Goal: Task Accomplishment & Management: Use online tool/utility

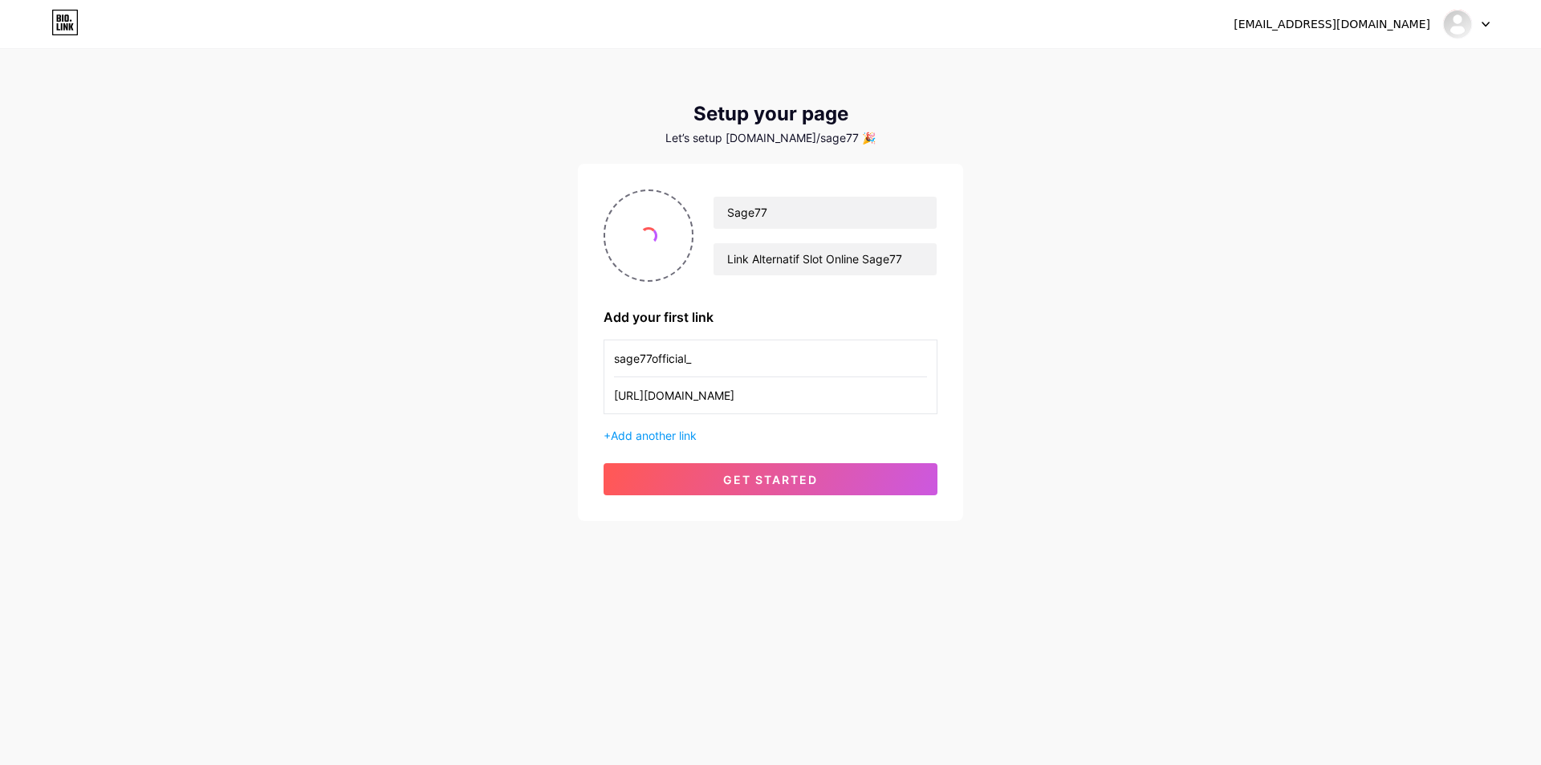
click at [1057, 144] on div "mposage77@Gmail.com Dashboard Logout Setup your page Let’s setup bio.link/sage7…" at bounding box center [770, 286] width 1541 height 572
click at [1494, 30] on div "mposage77@Gmail.com Dashboard Logout" at bounding box center [770, 24] width 1541 height 29
drag, startPoint x: 1338, startPoint y: 311, endPoint x: 936, endPoint y: 496, distance: 443.0
click at [1334, 313] on div "mposage77@Gmail.com Dashboard Logout Setup your page Let’s setup bio.link/sage7…" at bounding box center [770, 286] width 1541 height 572
click at [51, 12] on div "mposage77@Gmail.com Dashboard Logout" at bounding box center [770, 24] width 1541 height 48
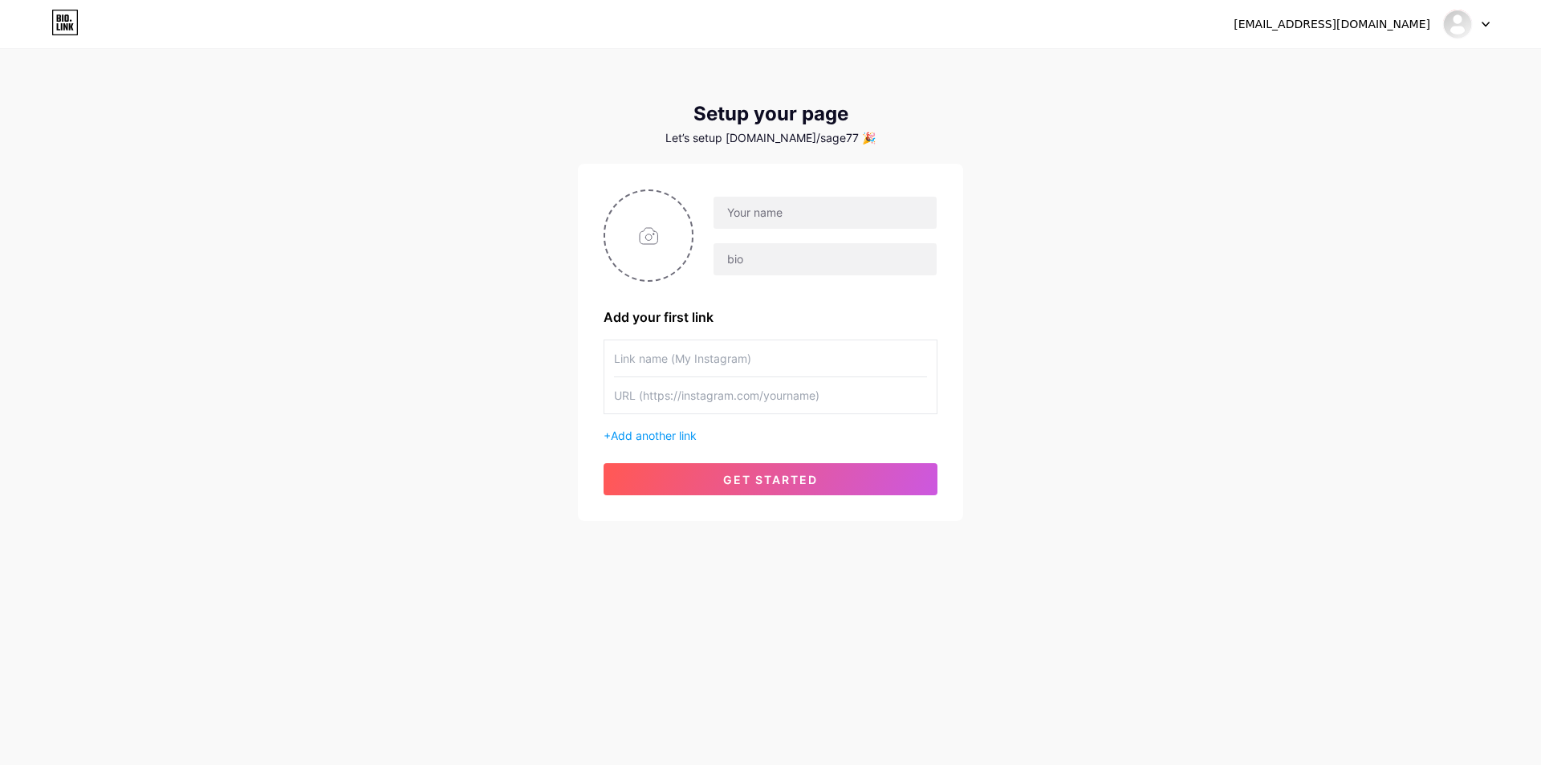
click at [58, 16] on icon at bounding box center [59, 17] width 4 height 7
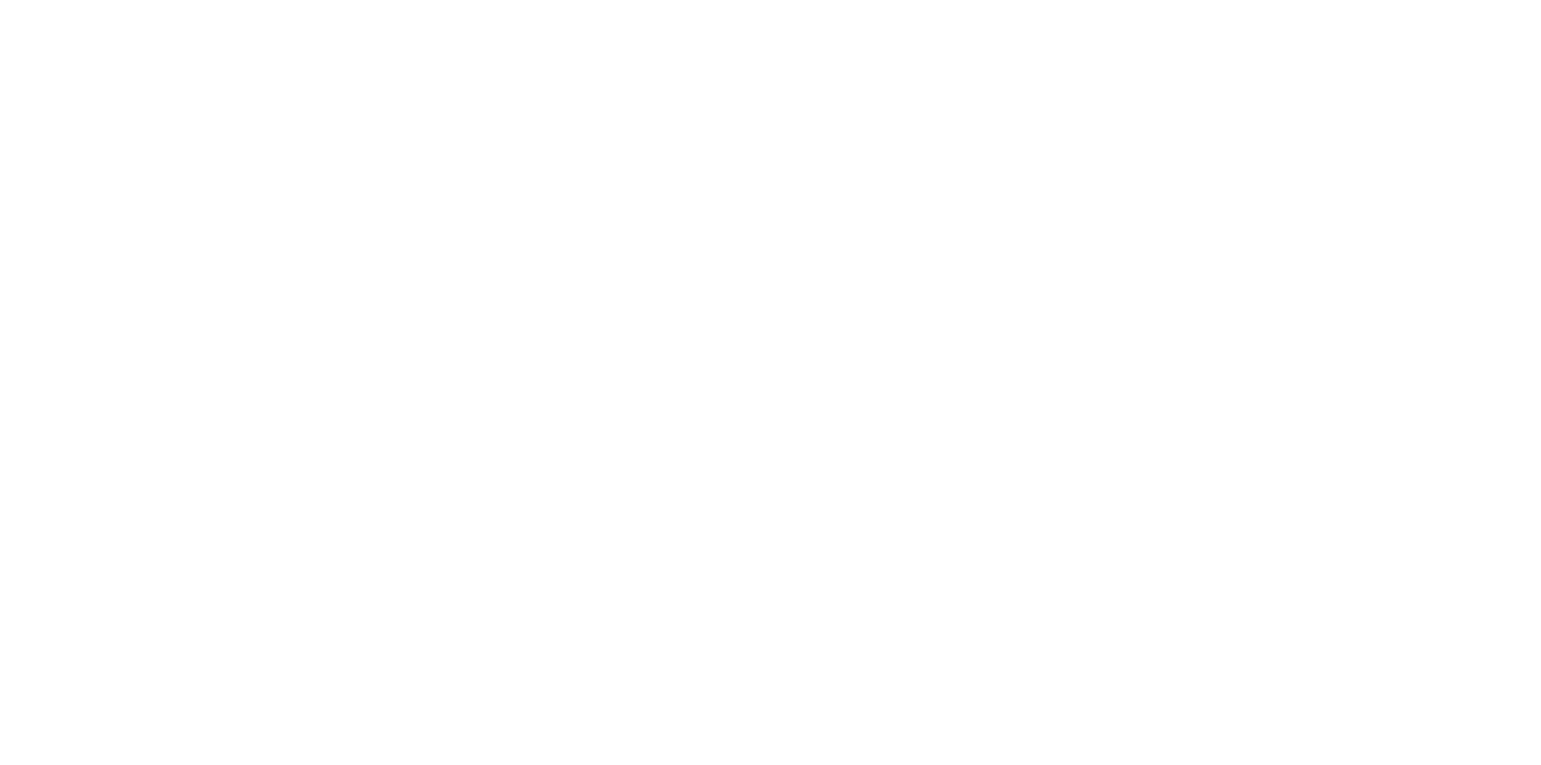
click at [1483, 0] on html at bounding box center [770, 0] width 1541 height 0
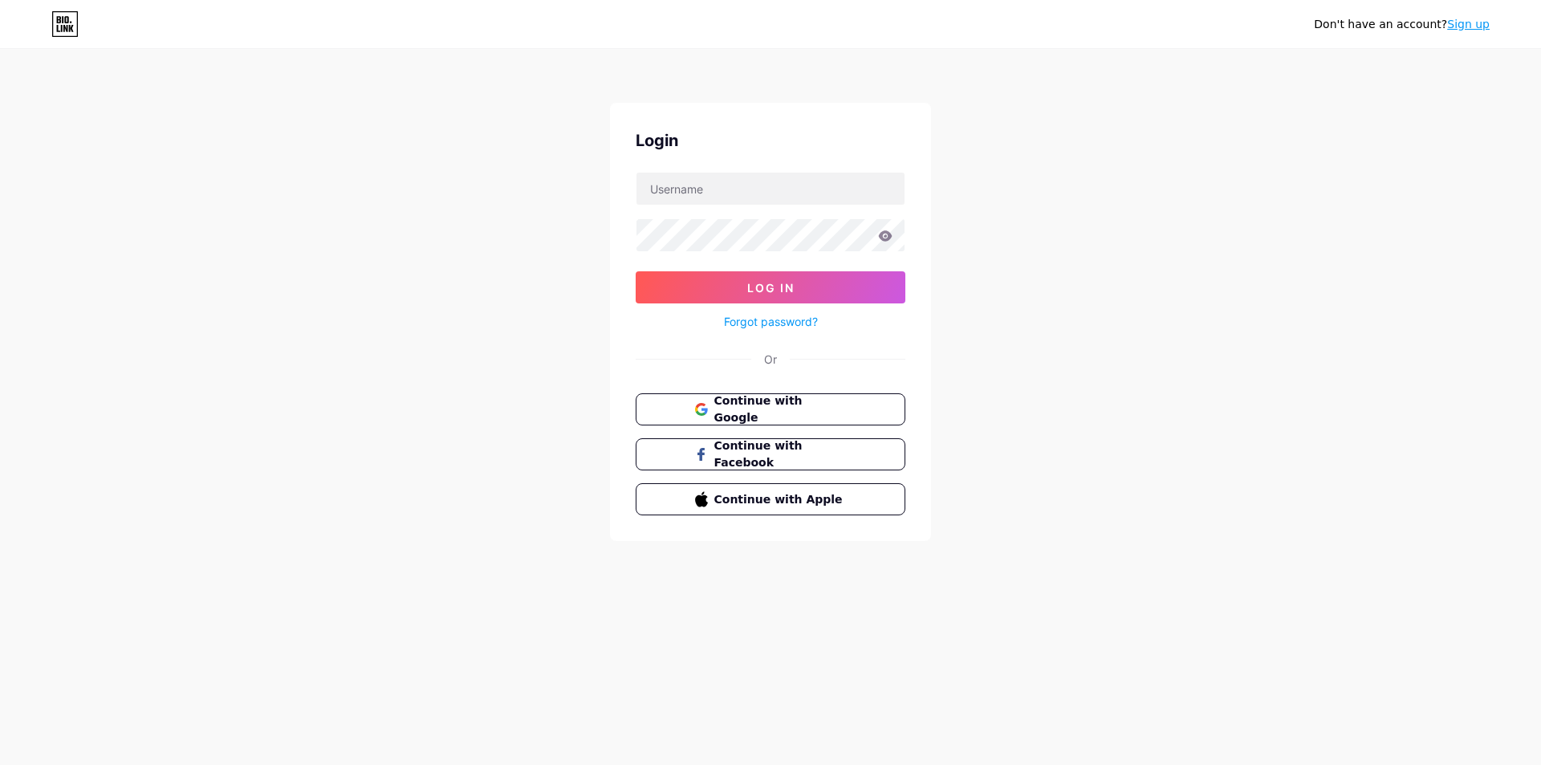
click at [1325, 218] on div "Don't have an account? Sign up Login Log In Forgot password? Or Continue with G…" at bounding box center [770, 296] width 1541 height 592
click at [863, 405] on button "Continue with Google" at bounding box center [770, 409] width 274 height 33
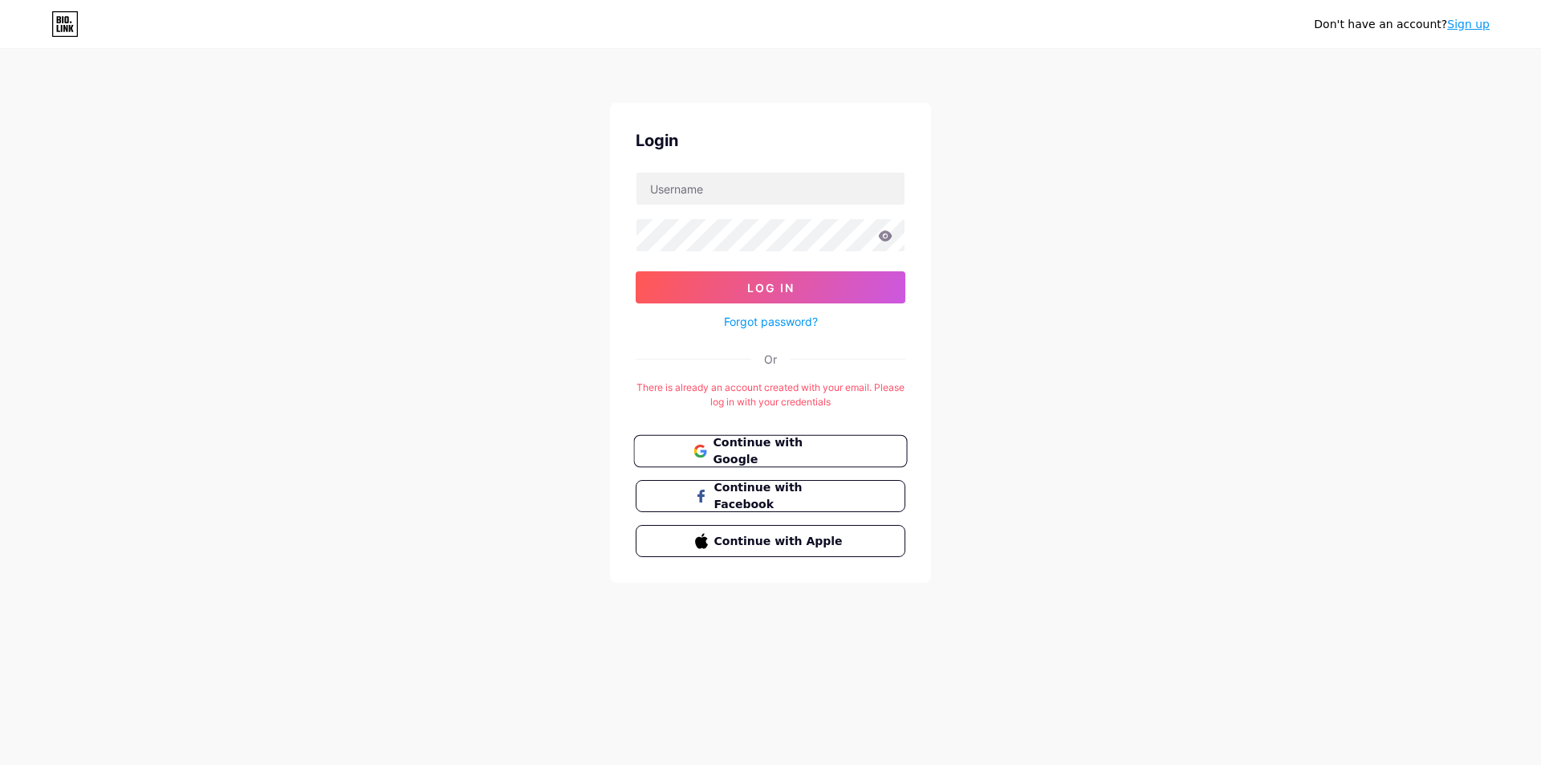
click at [873, 445] on button "Continue with Google" at bounding box center [770, 451] width 274 height 33
click at [1481, 26] on link "Sign up" at bounding box center [1468, 24] width 43 height 13
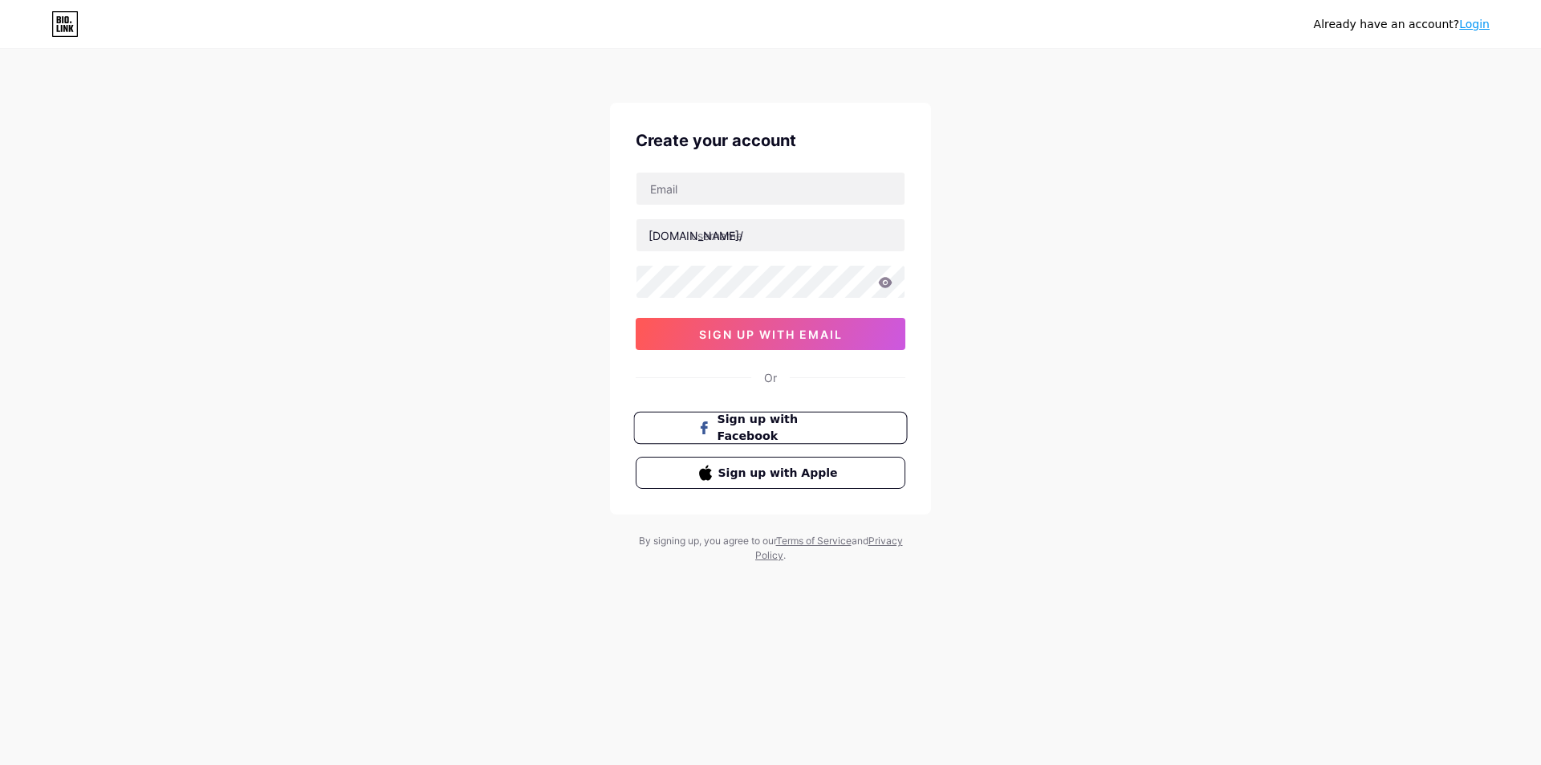
click at [796, 427] on span "Sign up with Facebook" at bounding box center [780, 428] width 126 height 35
click at [745, 191] on input "text" at bounding box center [770, 189] width 268 height 32
type input "mposage77@Gmail.com"
click at [753, 234] on input "text" at bounding box center [770, 235] width 268 height 32
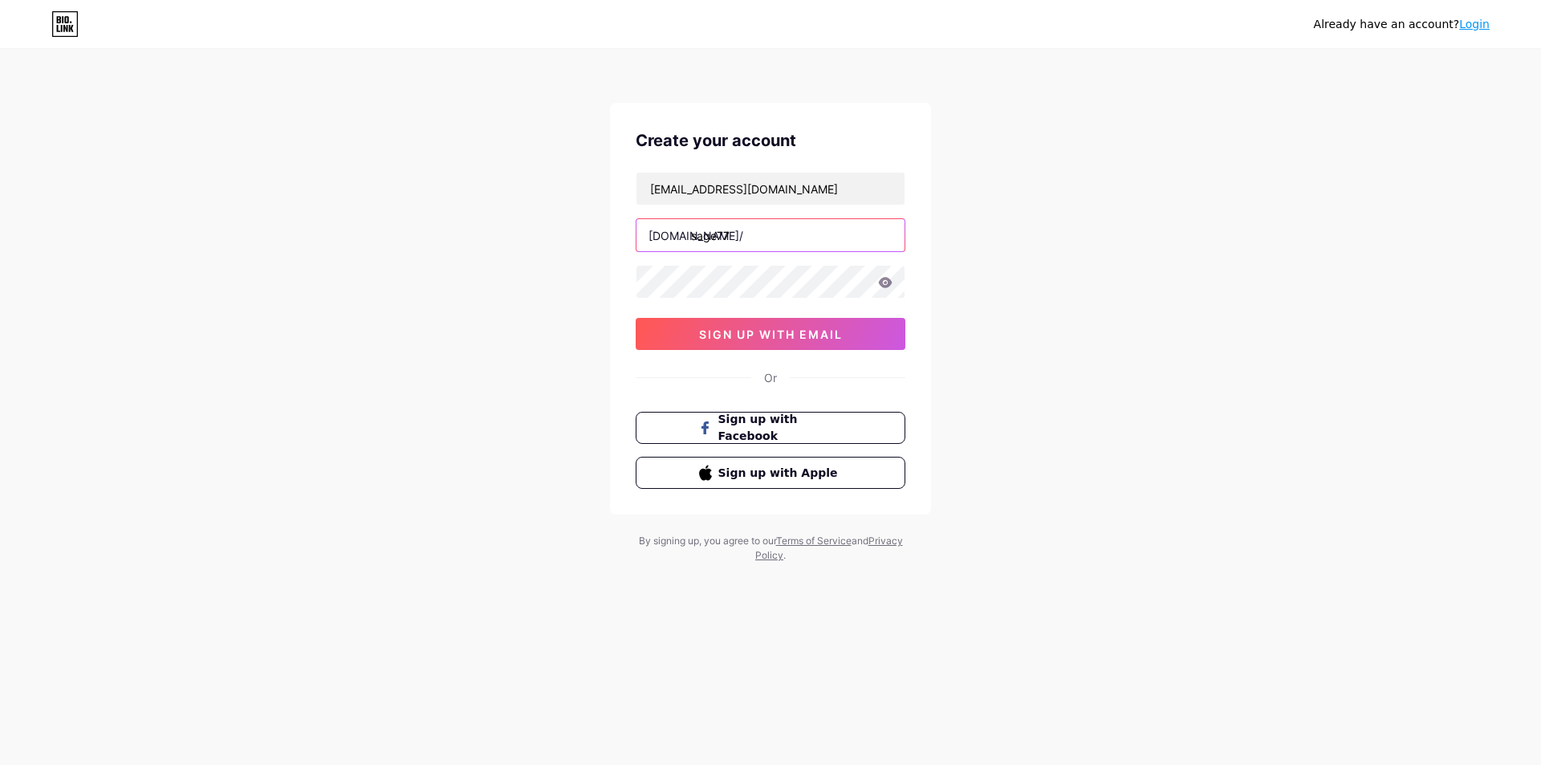
type input "sage77"
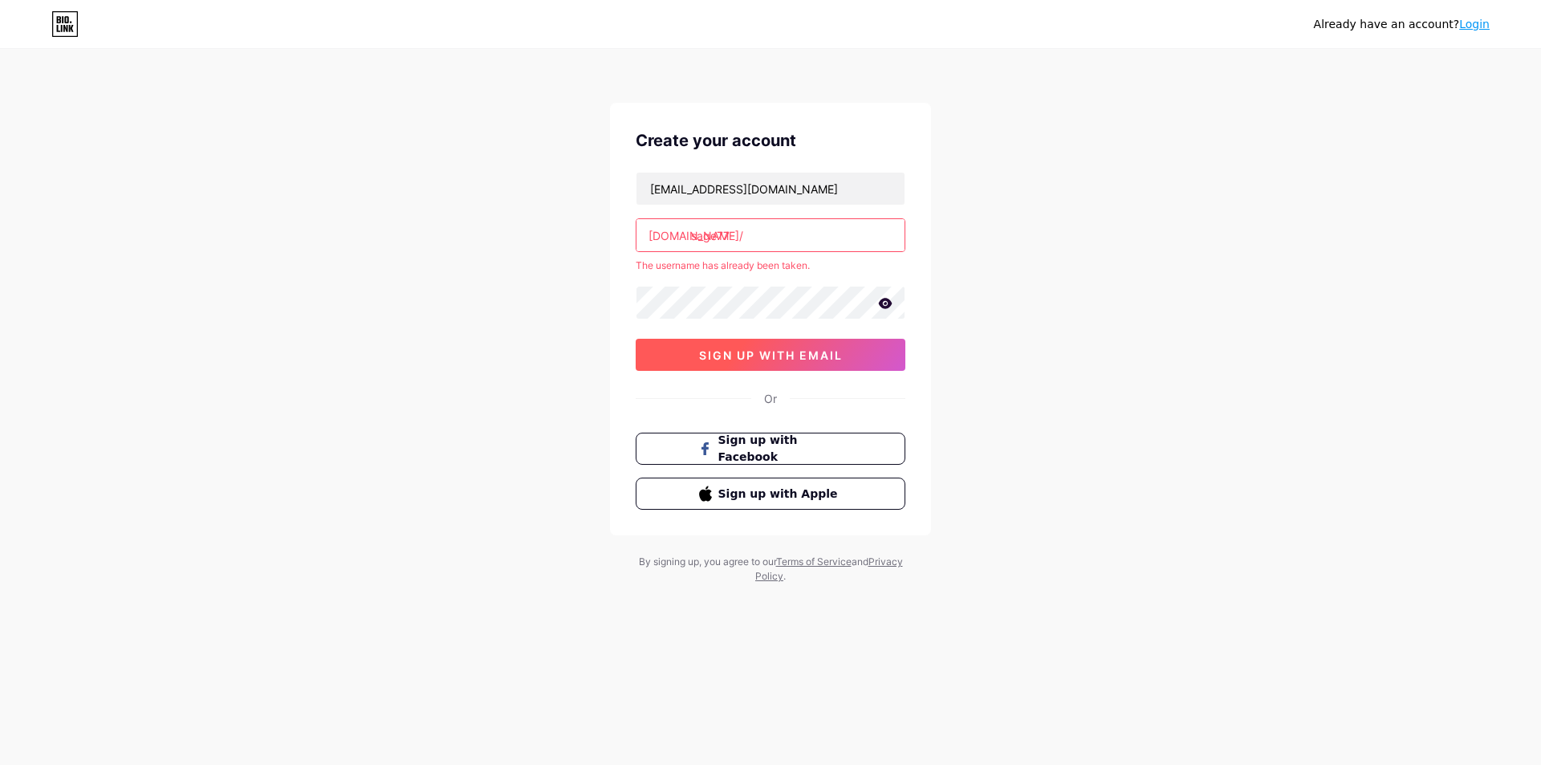
click at [771, 355] on span "sign up with email" at bounding box center [771, 355] width 144 height 14
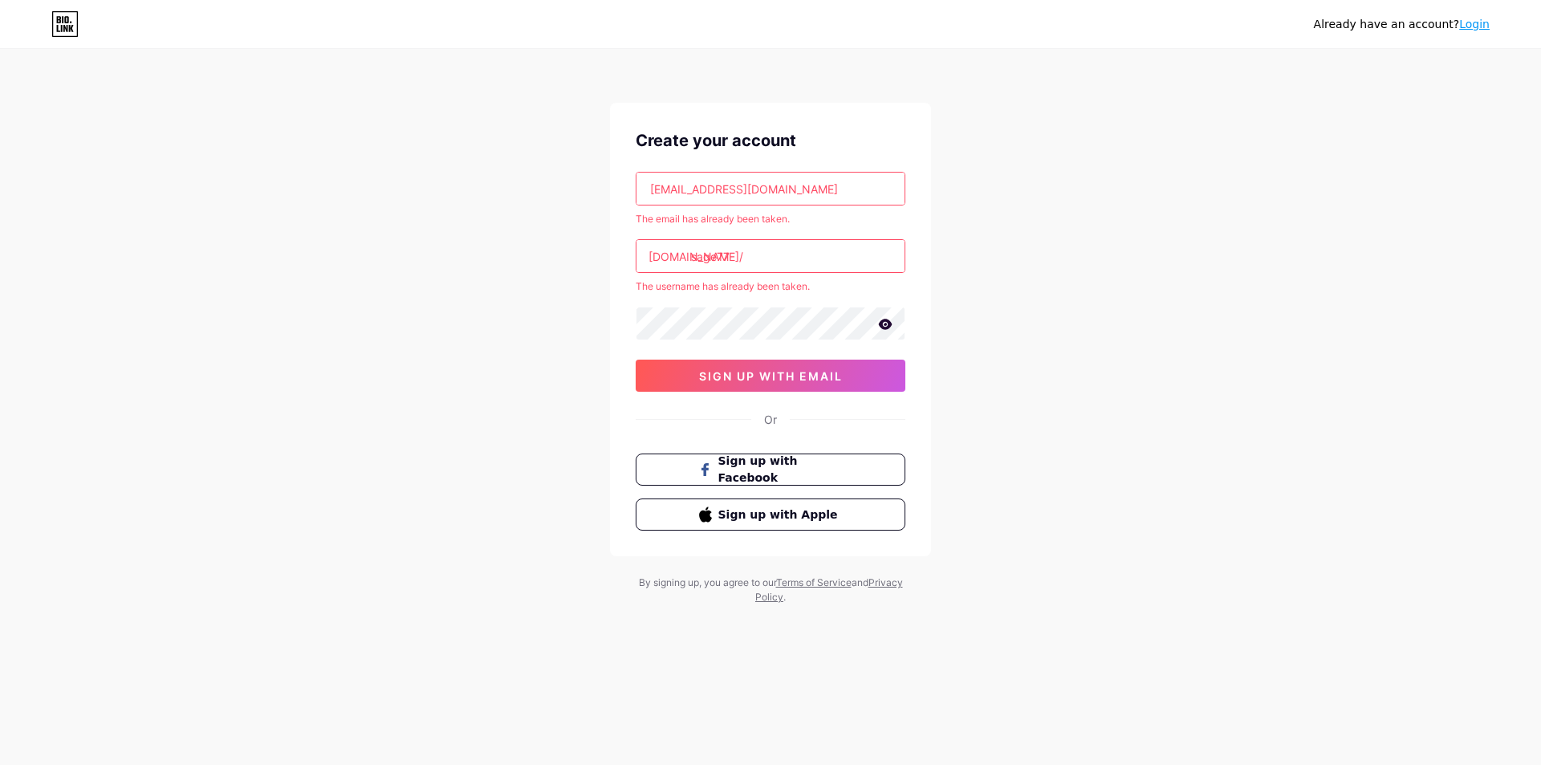
click at [1478, 28] on link "Login" at bounding box center [1474, 24] width 30 height 13
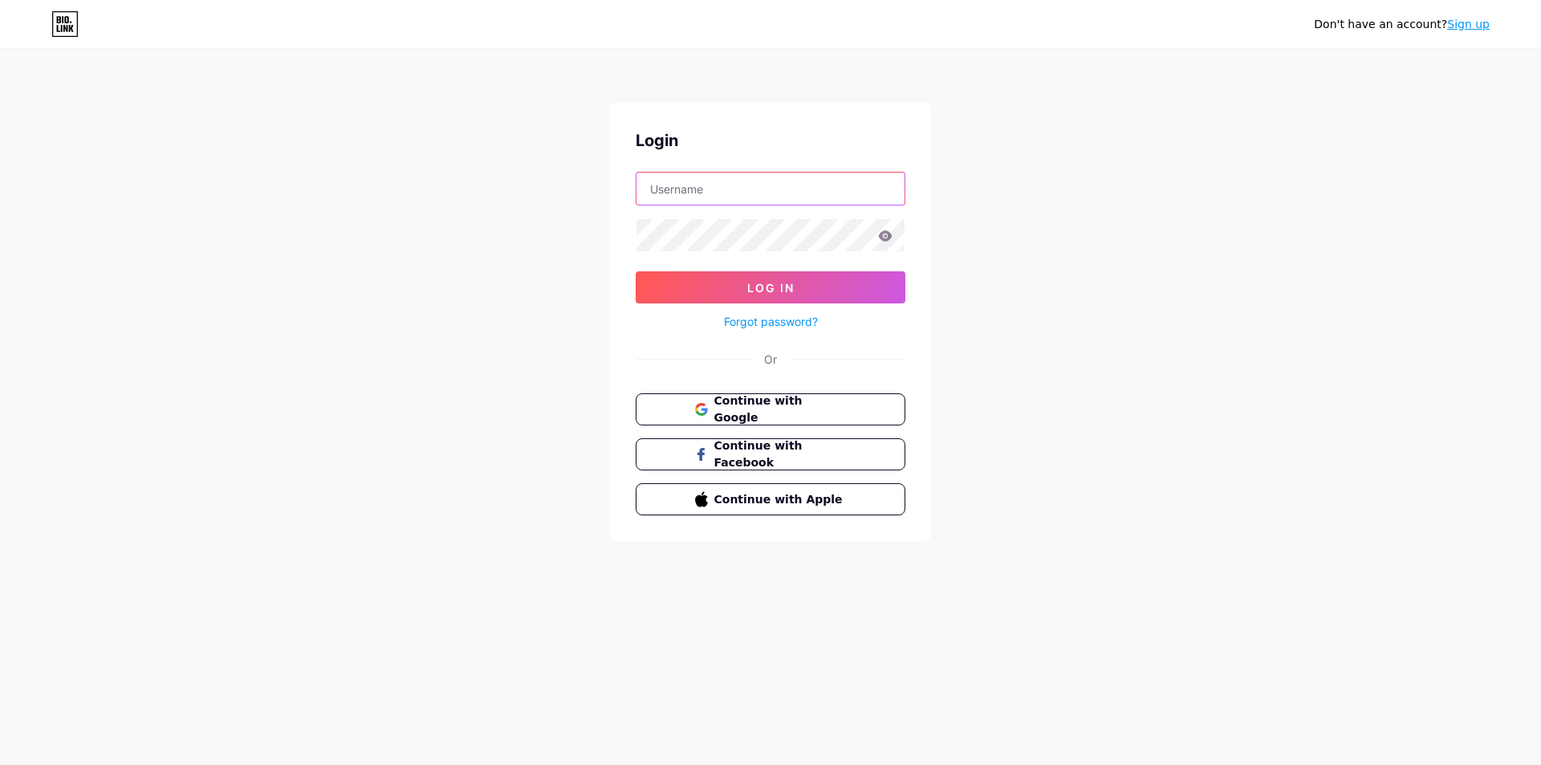
click at [739, 196] on input "text" at bounding box center [770, 189] width 268 height 32
type input "mposage77@Gmail.com"
click at [635, 271] on button "Log In" at bounding box center [770, 287] width 270 height 32
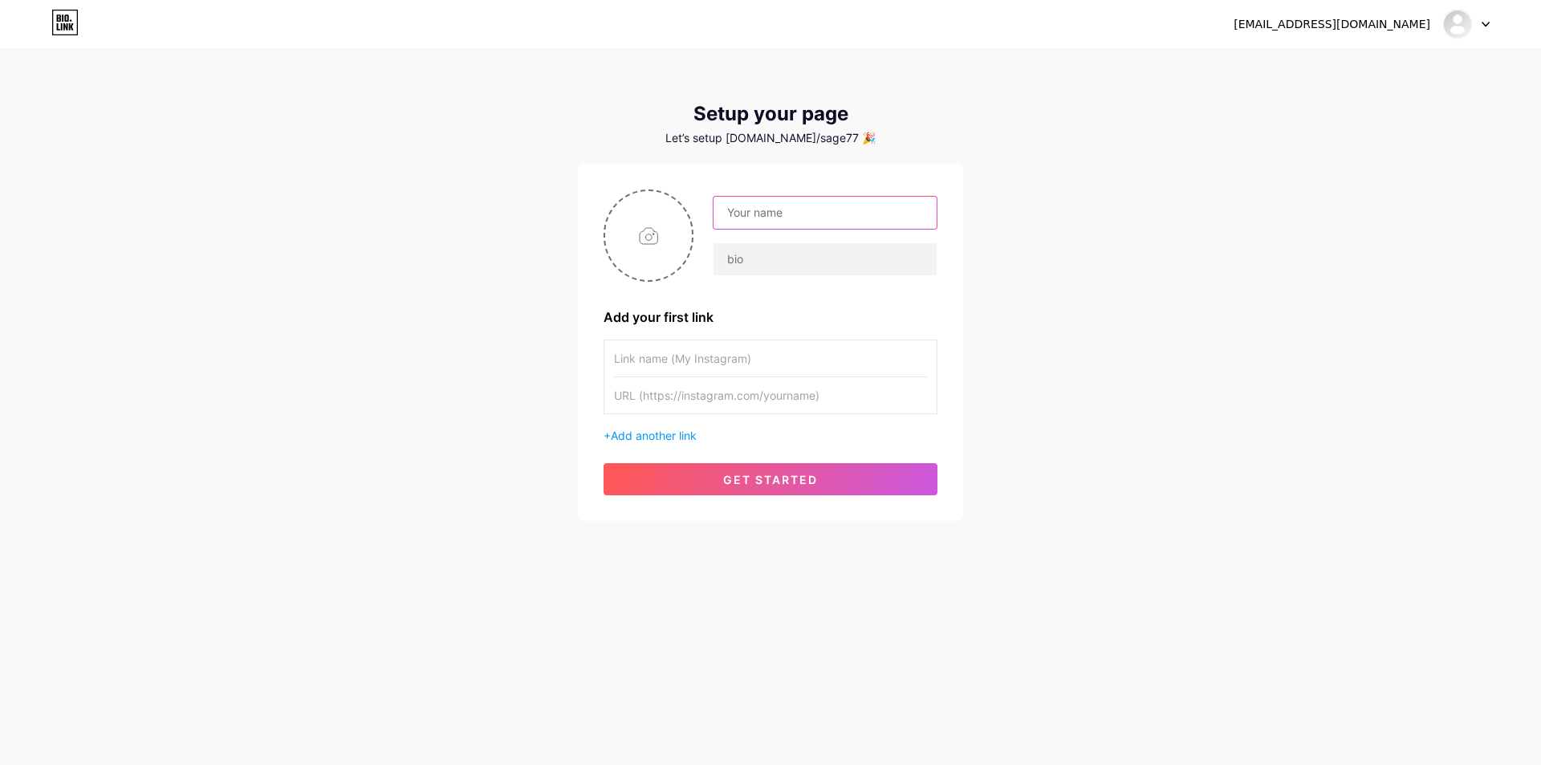
click at [794, 223] on input "text" at bounding box center [824, 213] width 223 height 32
type input "SAGE77"
click at [778, 263] on input "text" at bounding box center [824, 259] width 223 height 32
type input "Link Alternatif sage77"
click at [798, 372] on input "text" at bounding box center [770, 358] width 313 height 36
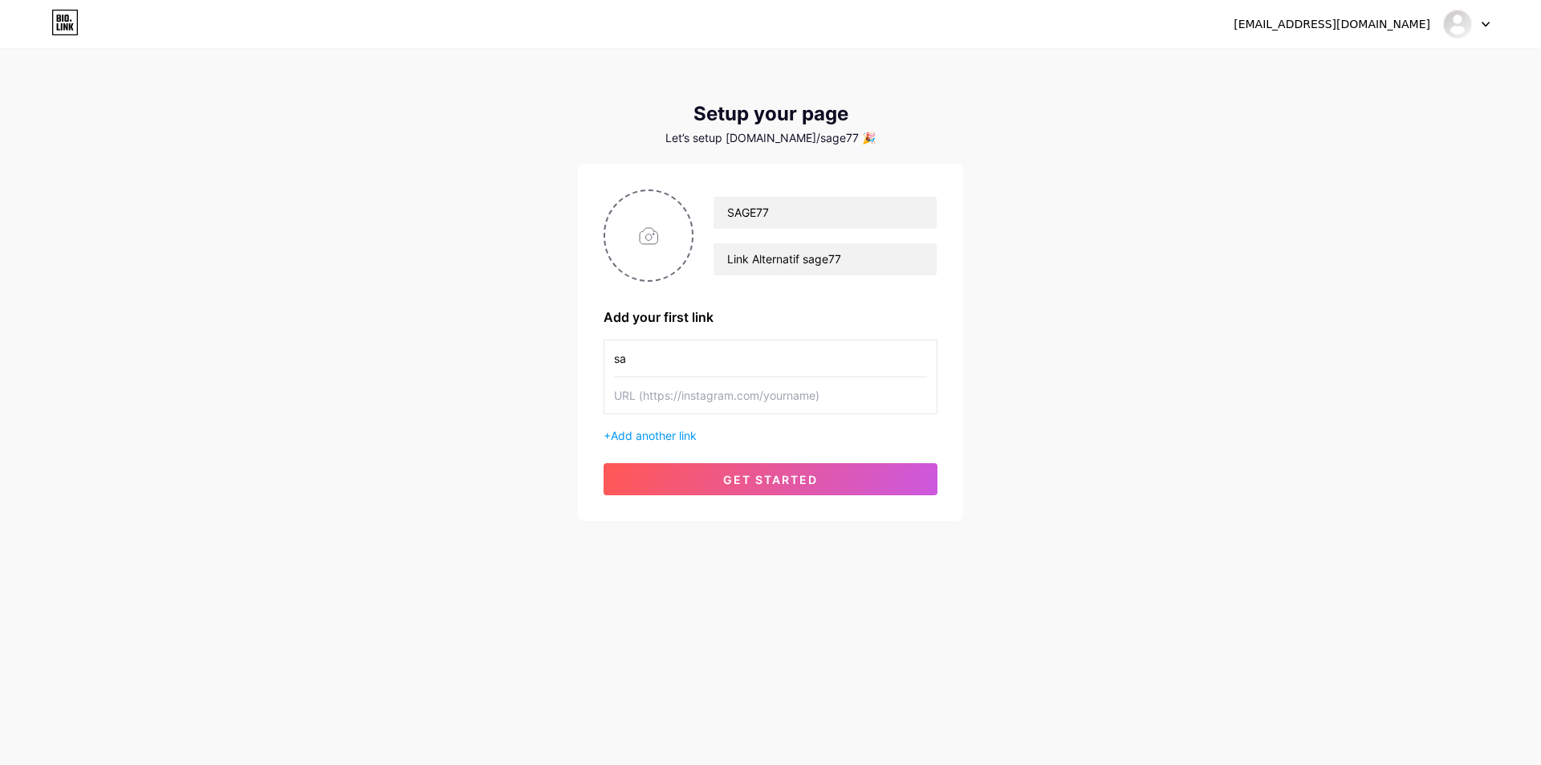
type input "s"
type input "sage77official_"
click at [806, 396] on input "text" at bounding box center [770, 395] width 313 height 36
type input "[URL][DOMAIN_NAME]"
click at [826, 476] on button "get started" at bounding box center [770, 479] width 334 height 32
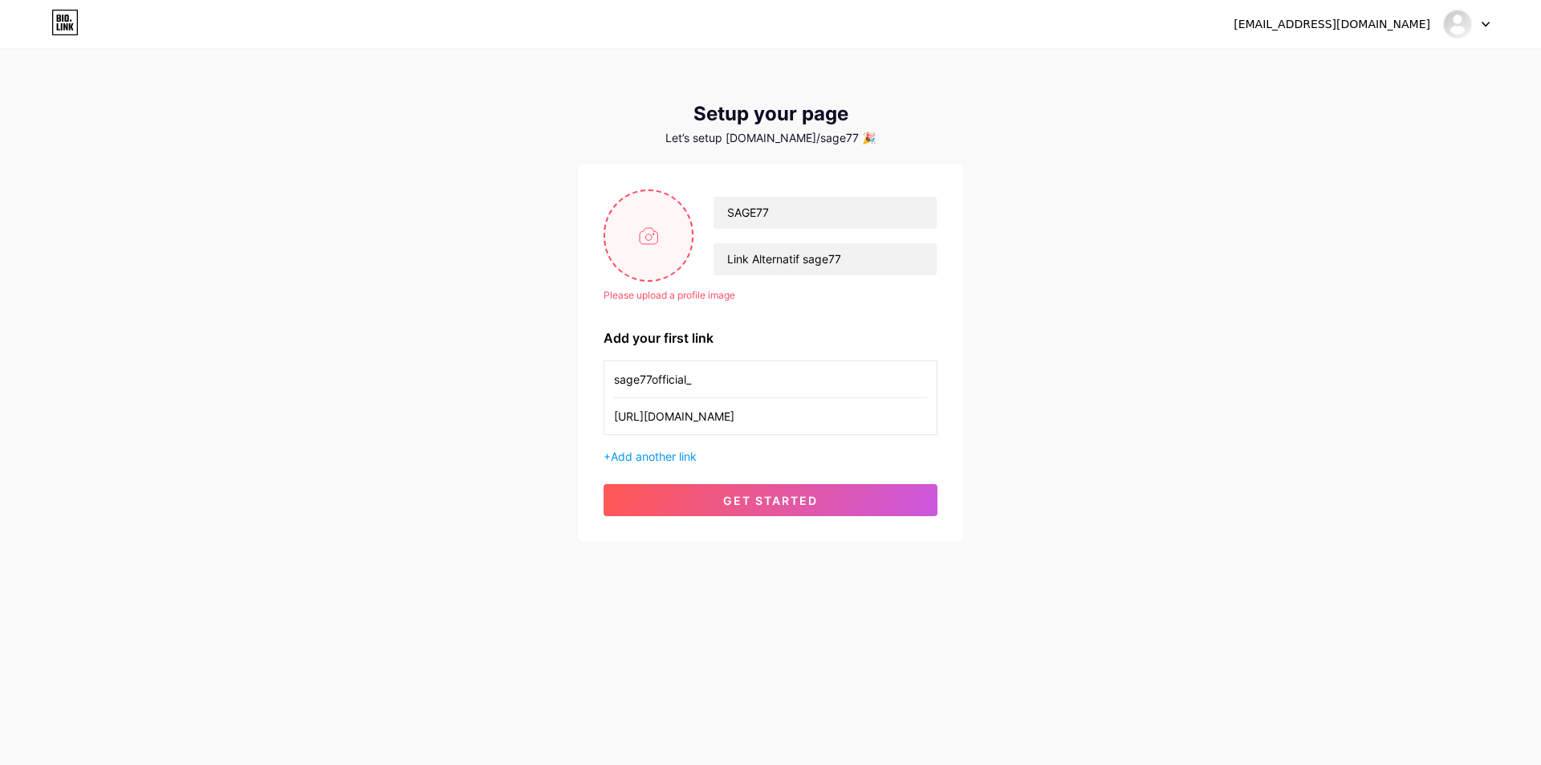
click at [657, 241] on input "file" at bounding box center [648, 235] width 87 height 89
type input "C:\fakepath\photo_2025-07-31_00-40-44.jpg"
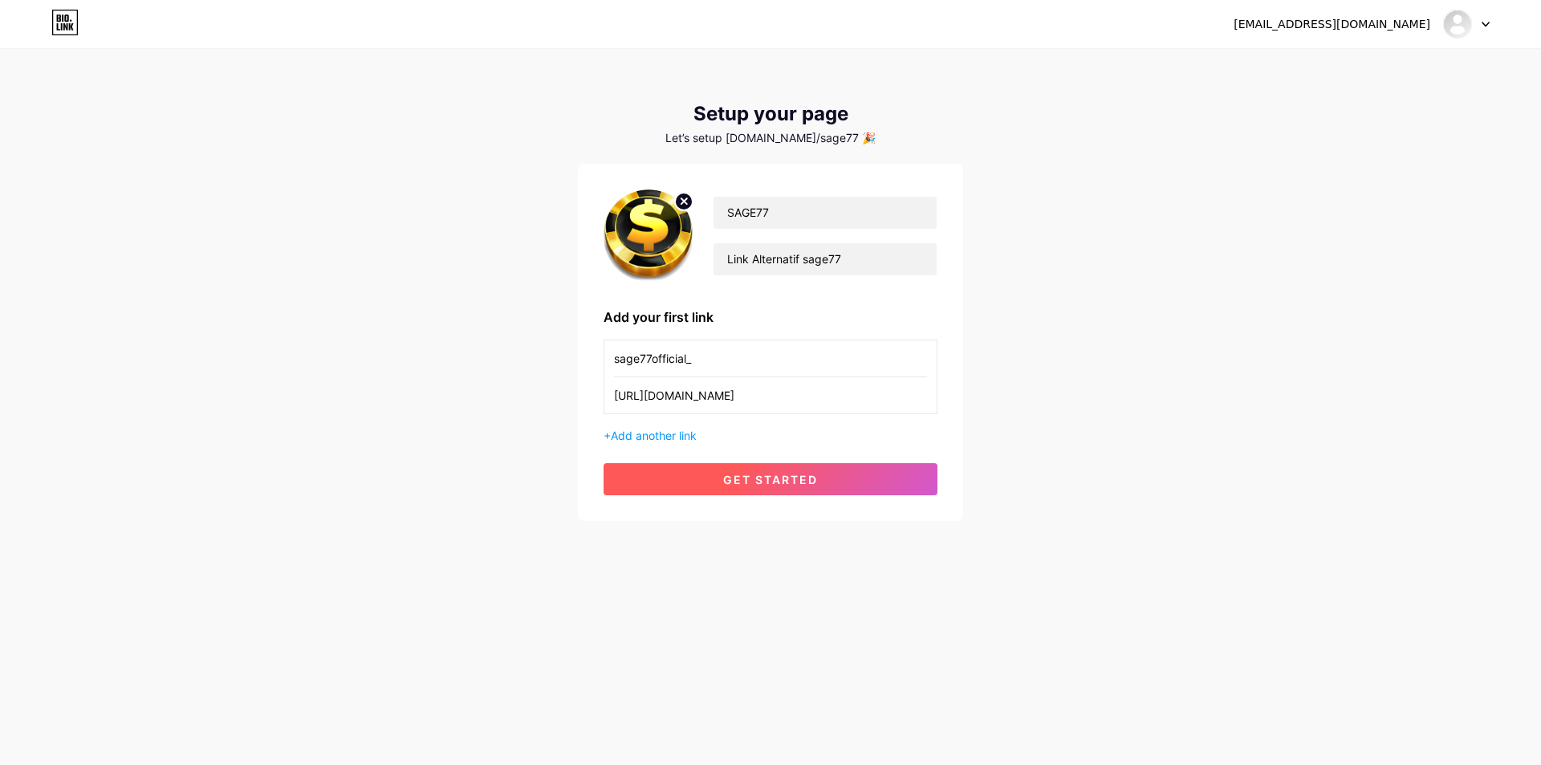
click at [696, 471] on button "get started" at bounding box center [770, 479] width 334 height 32
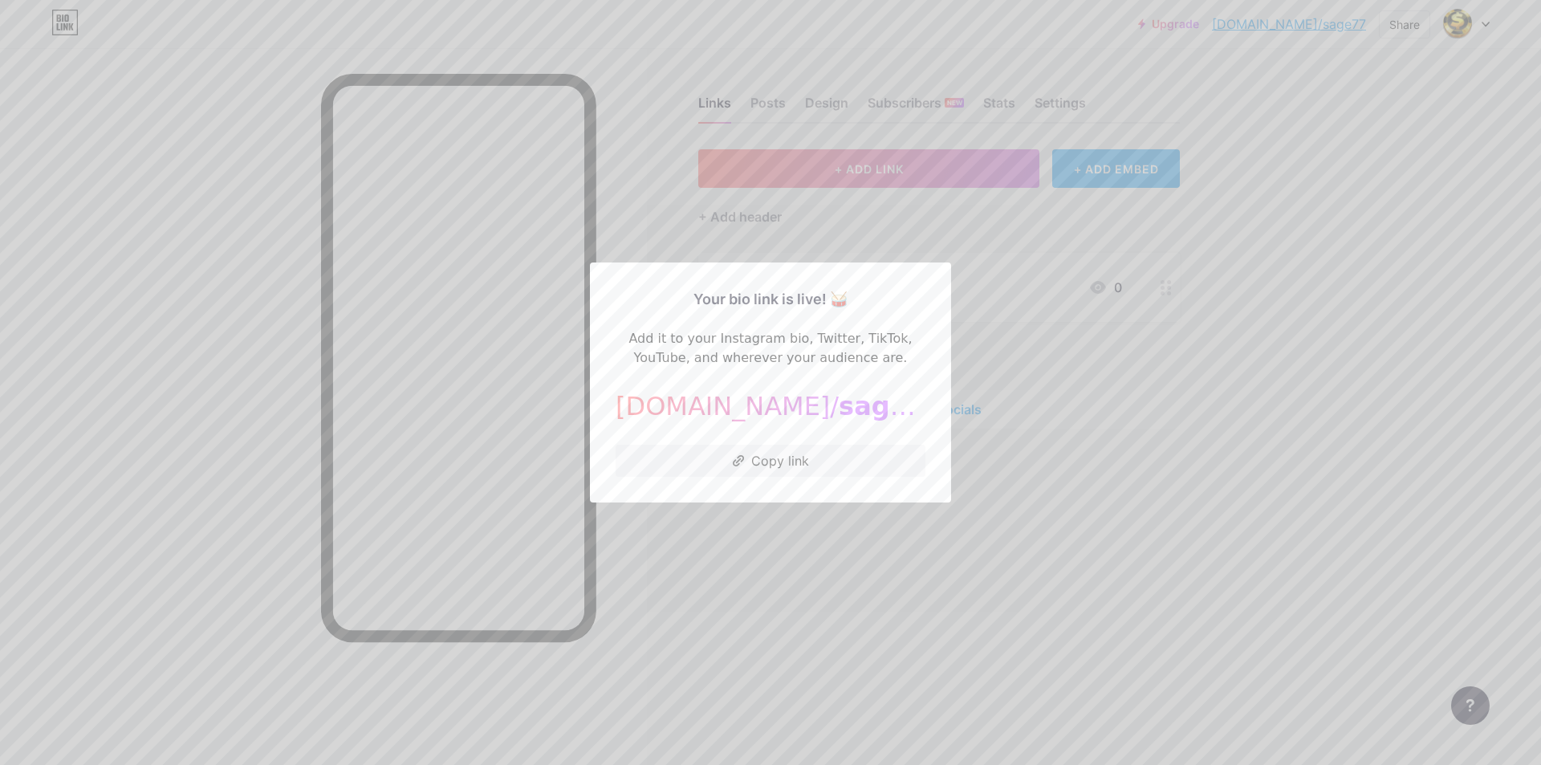
click at [1371, 343] on div at bounding box center [770, 382] width 1541 height 765
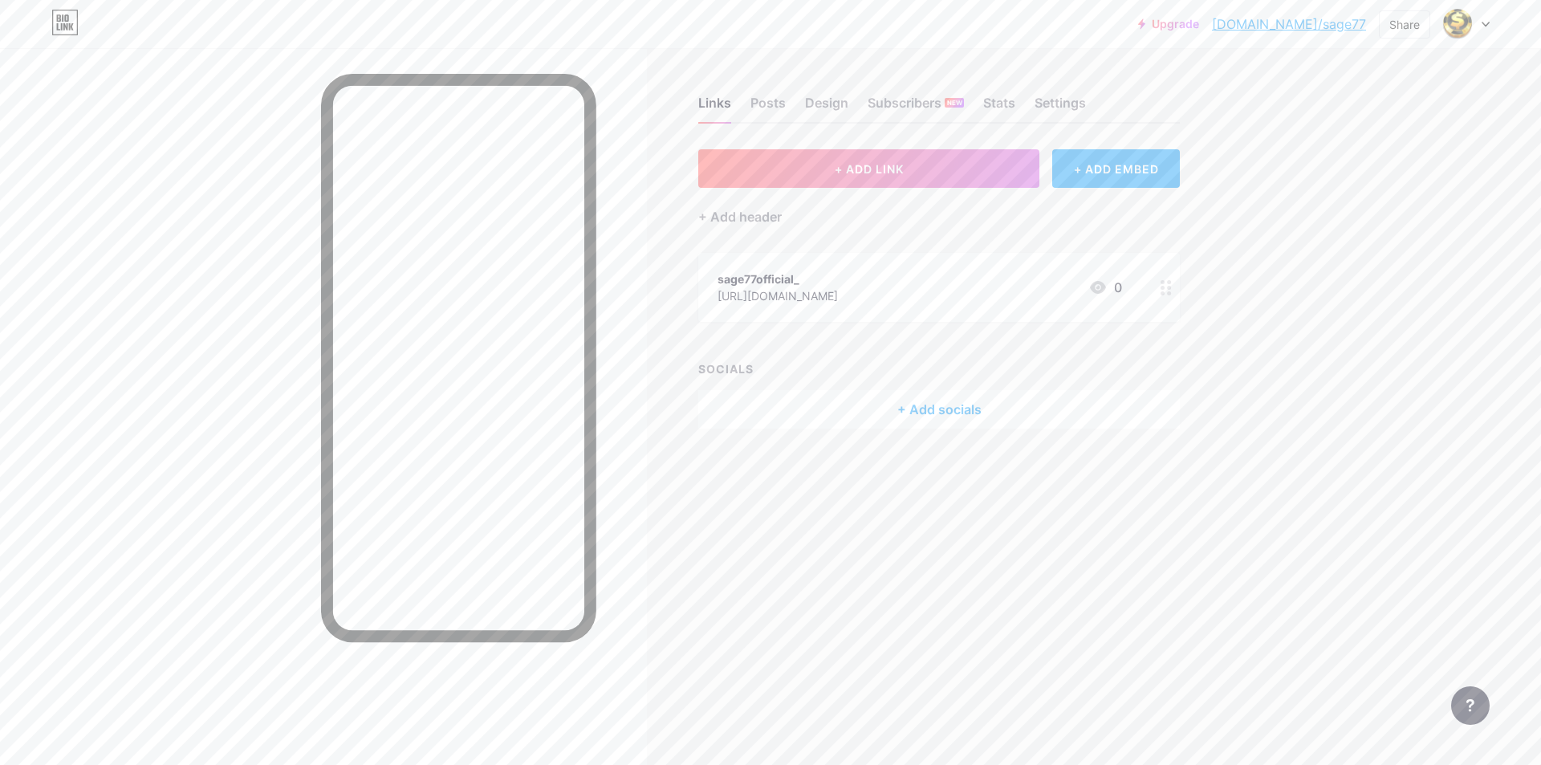
click at [772, 274] on div "sage77official_" at bounding box center [777, 278] width 120 height 17
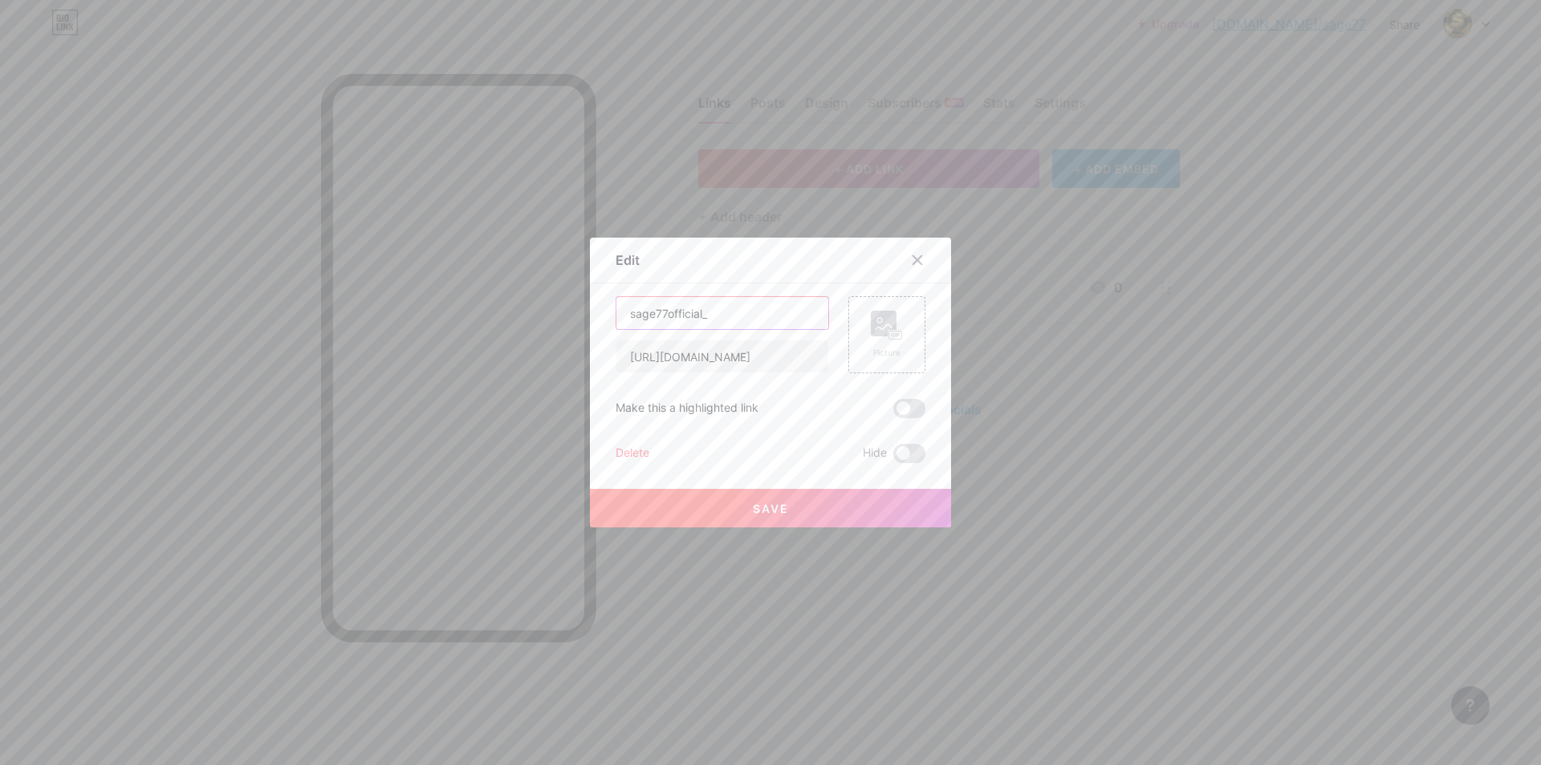
click at [724, 311] on input "sage77official_" at bounding box center [722, 313] width 212 height 32
type input "s"
type input "INSTAGRAM SAGE77"
click at [789, 514] on button "Save" at bounding box center [770, 508] width 361 height 39
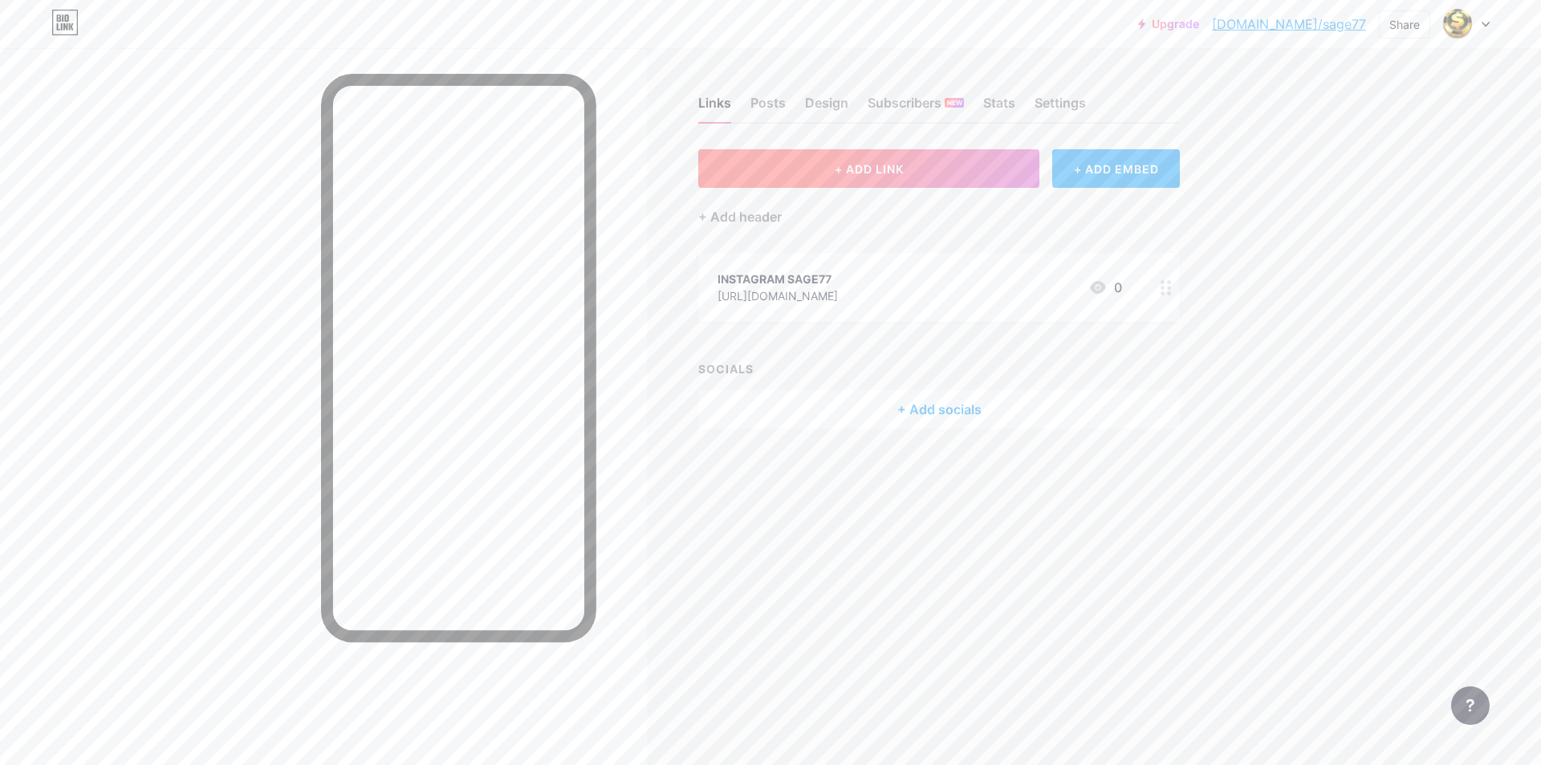
click at [996, 169] on button "+ ADD LINK" at bounding box center [868, 168] width 341 height 39
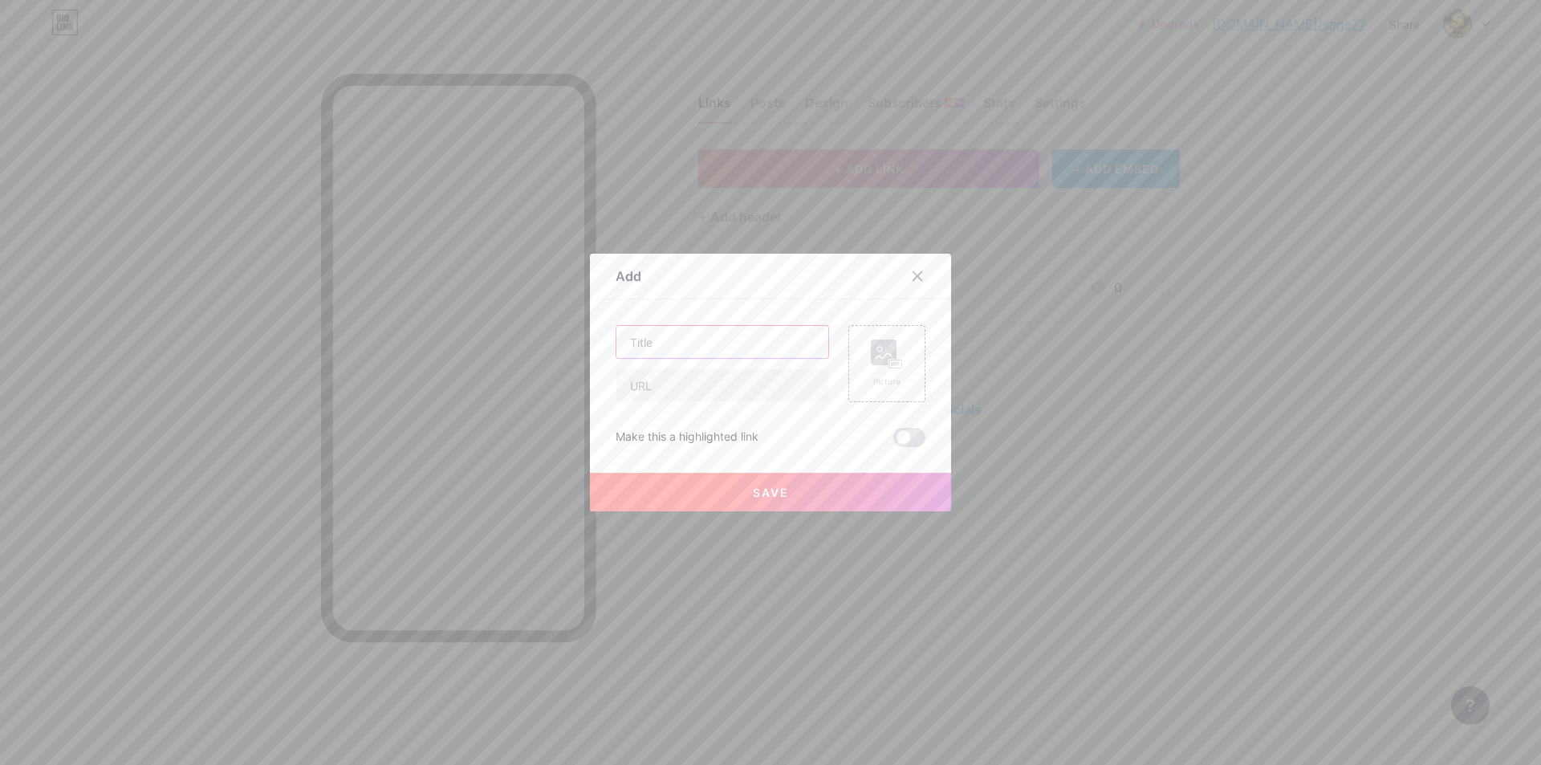
click at [757, 341] on input "text" at bounding box center [722, 342] width 212 height 32
type input "LOGIN SAGE77"
click at [740, 379] on input "text" at bounding box center [722, 385] width 212 height 32
type input "H"
type input "[URL][DOMAIN_NAME]"
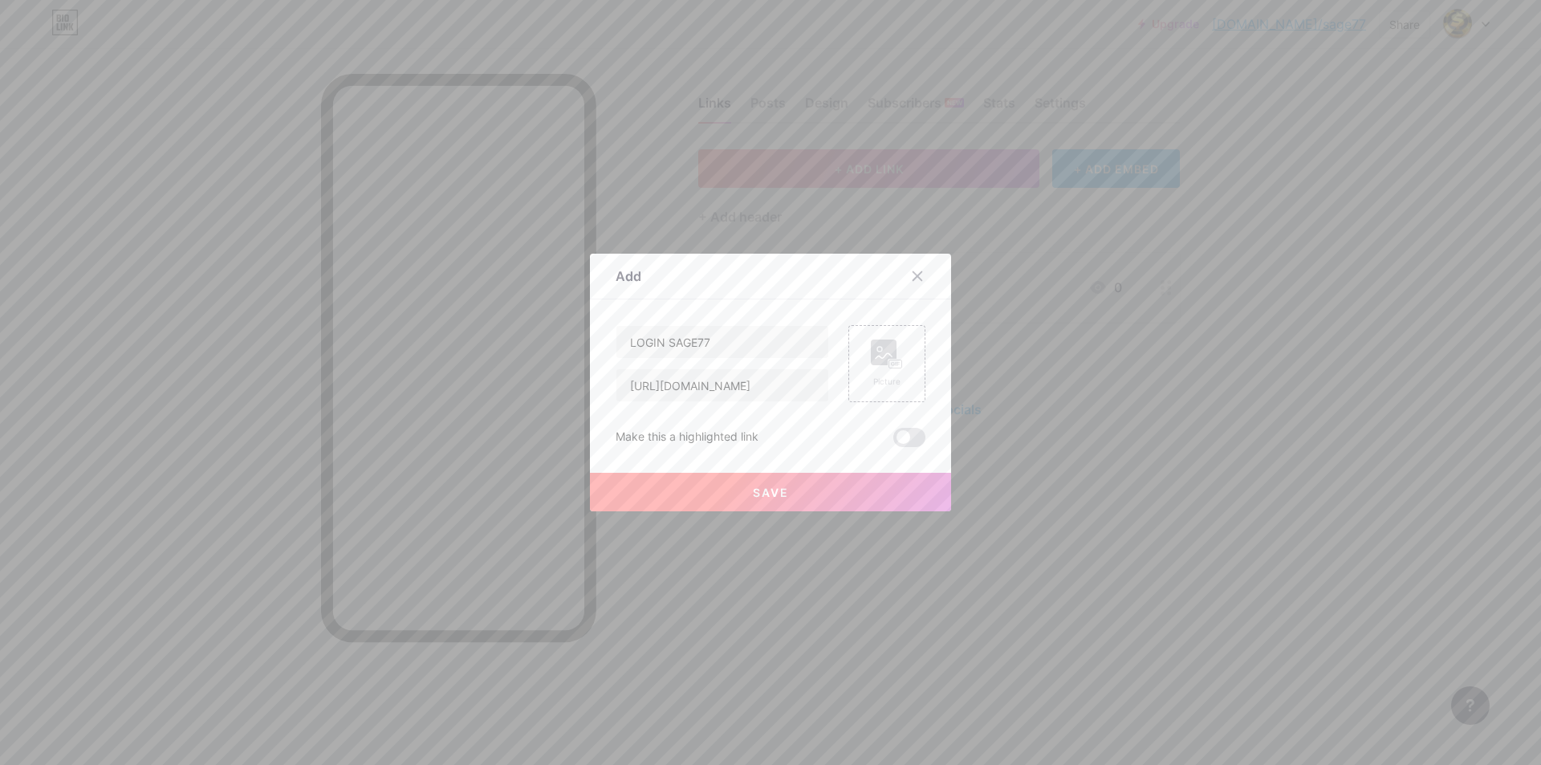
click at [836, 487] on button "Save" at bounding box center [770, 492] width 361 height 39
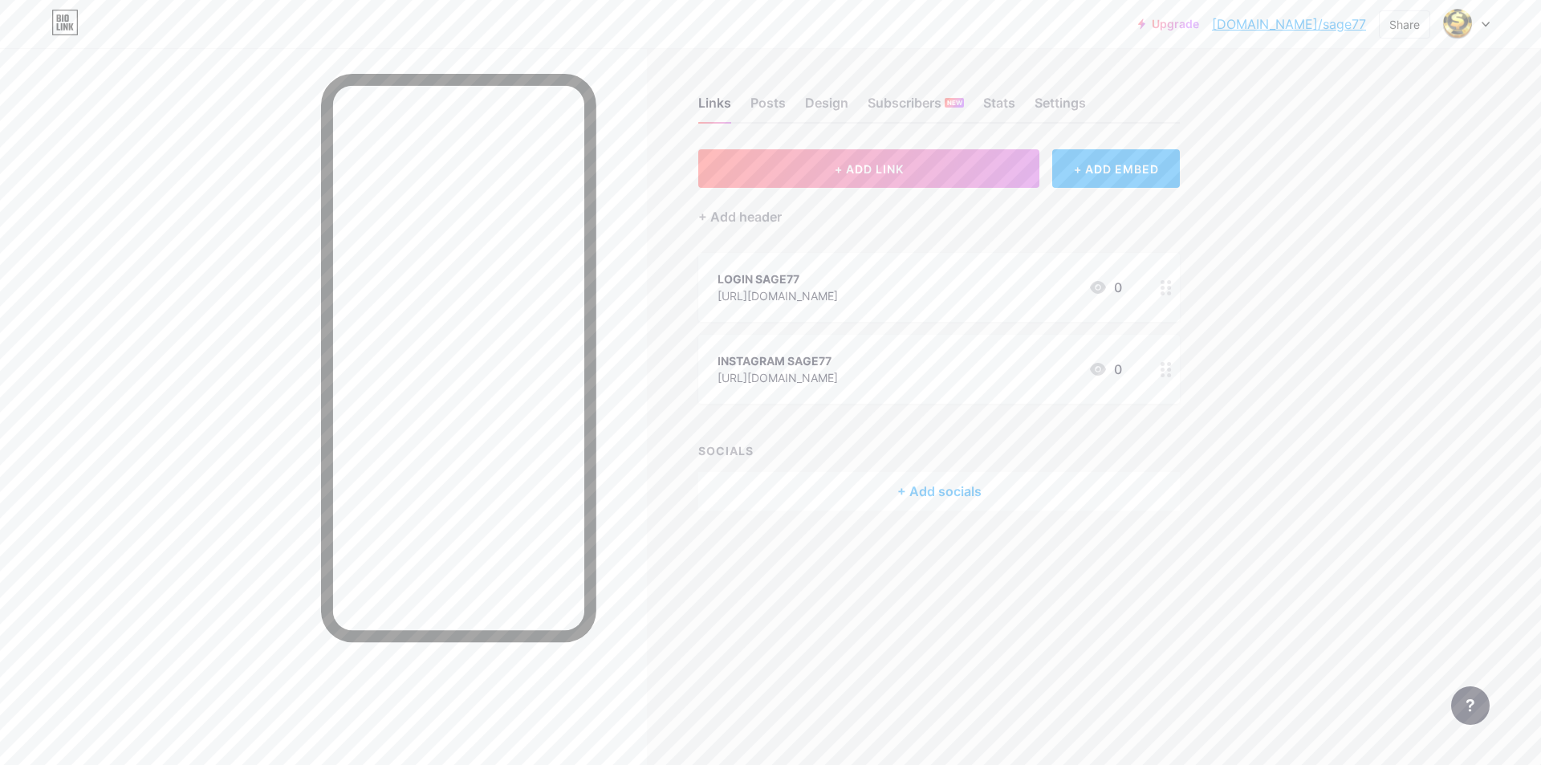
click at [885, 144] on div "Links Posts Design Subscribers NEW Stats Settings + ADD LINK + ADD EMBED + Add …" at bounding box center [623, 319] width 1247 height 542
click at [887, 160] on button "+ ADD LINK" at bounding box center [868, 168] width 341 height 39
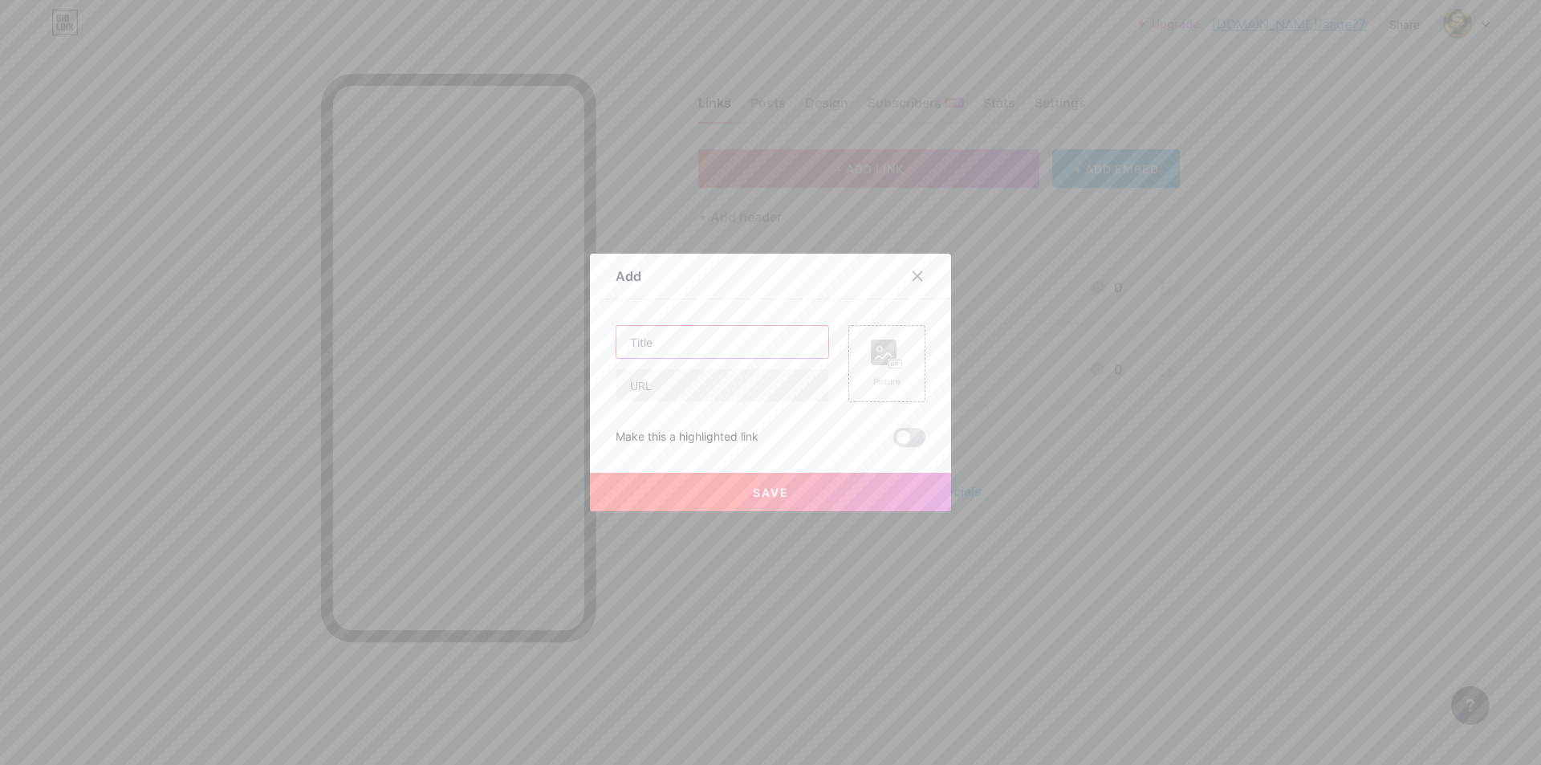
click at [775, 352] on input "text" at bounding box center [722, 342] width 212 height 32
type input "s"
type input "DAFTAR SAGE77"
click at [727, 386] on input "text" at bounding box center [722, 385] width 212 height 32
type input "H"
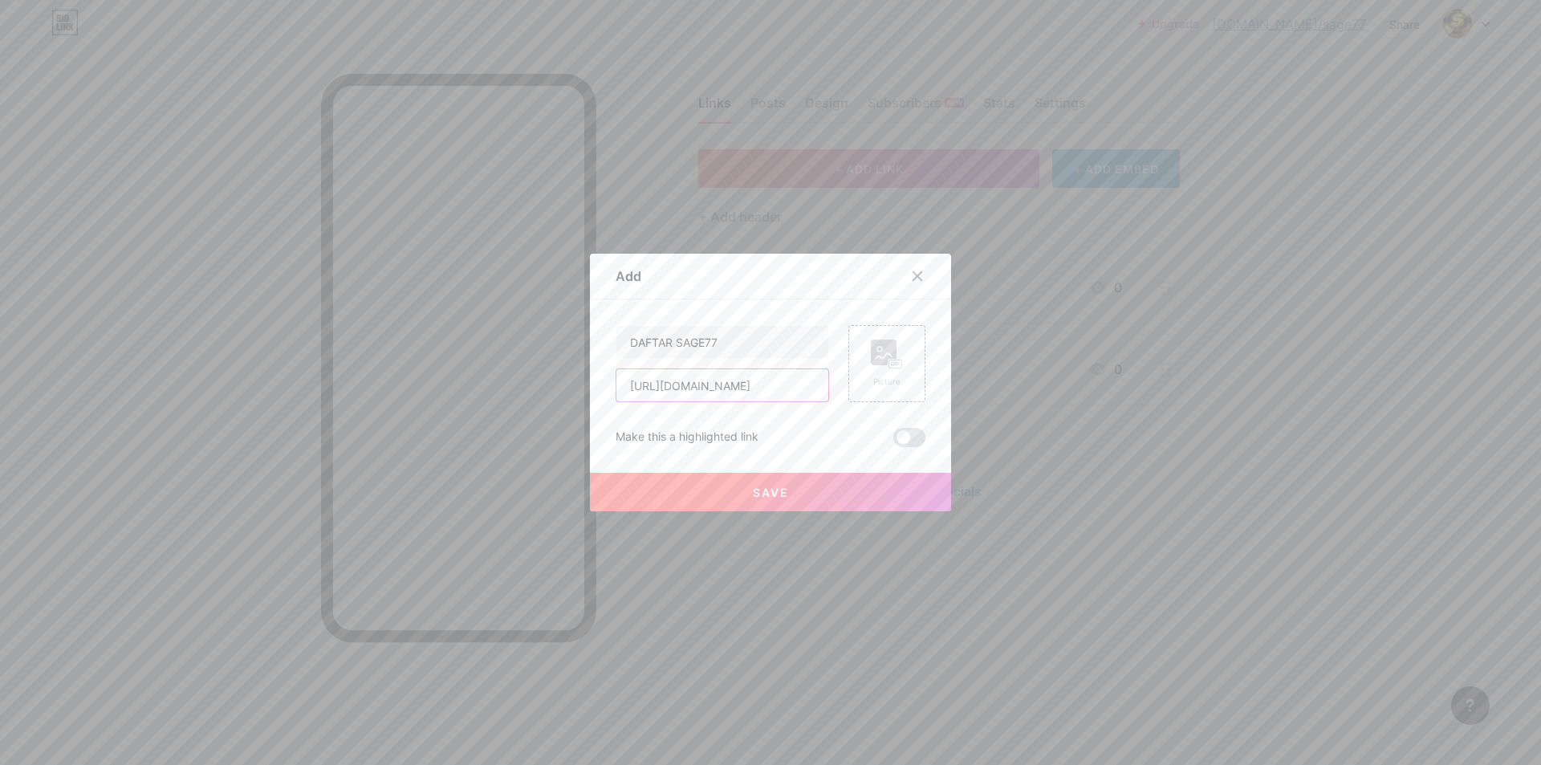
click at [792, 387] on input "[URL][DOMAIN_NAME]" at bounding box center [722, 385] width 212 height 32
paste input "text"
type input "[URL][DOMAIN_NAME]"
click at [811, 491] on button "Save" at bounding box center [770, 492] width 361 height 39
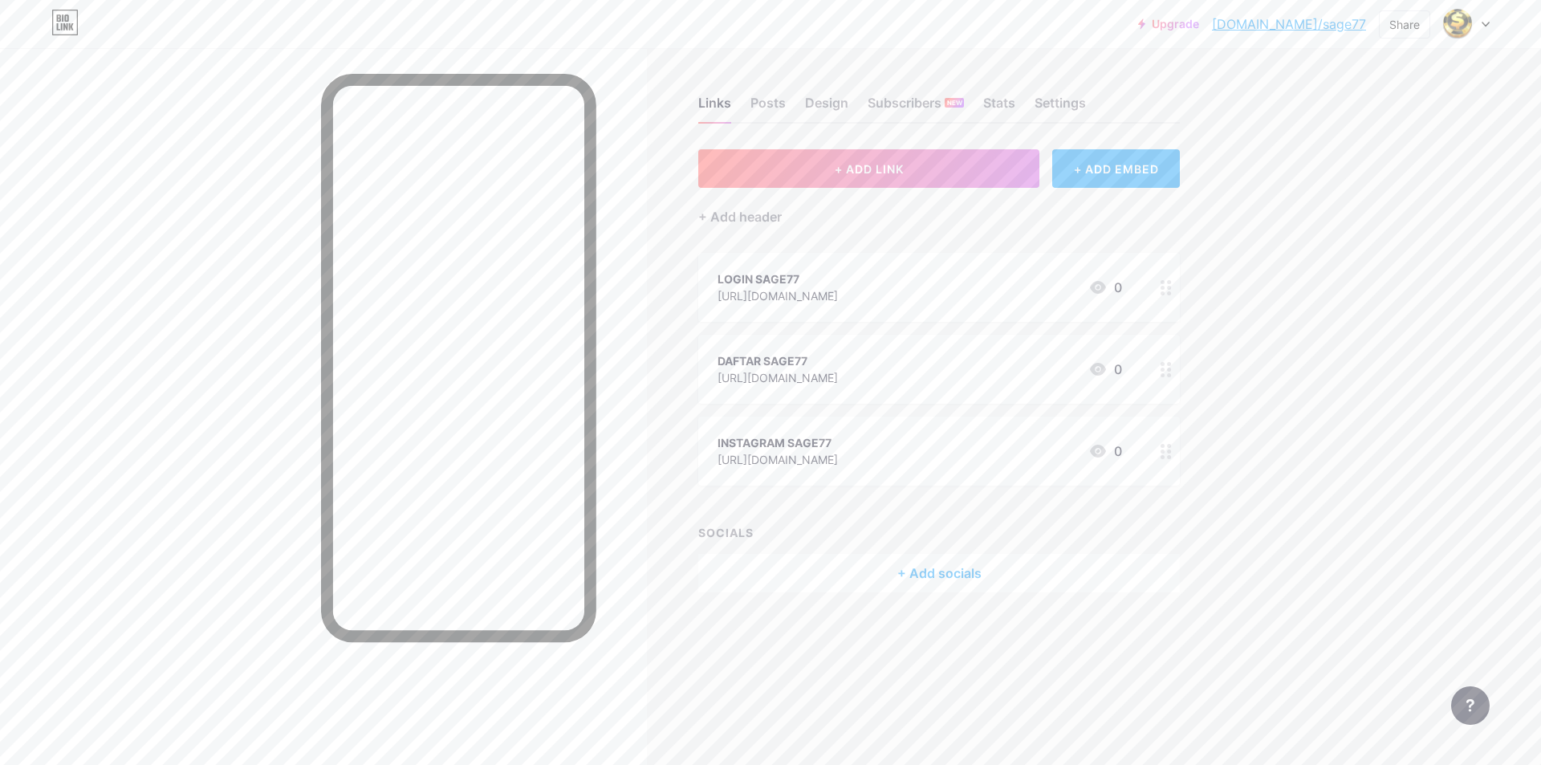
click at [1167, 301] on div at bounding box center [1165, 287] width 27 height 69
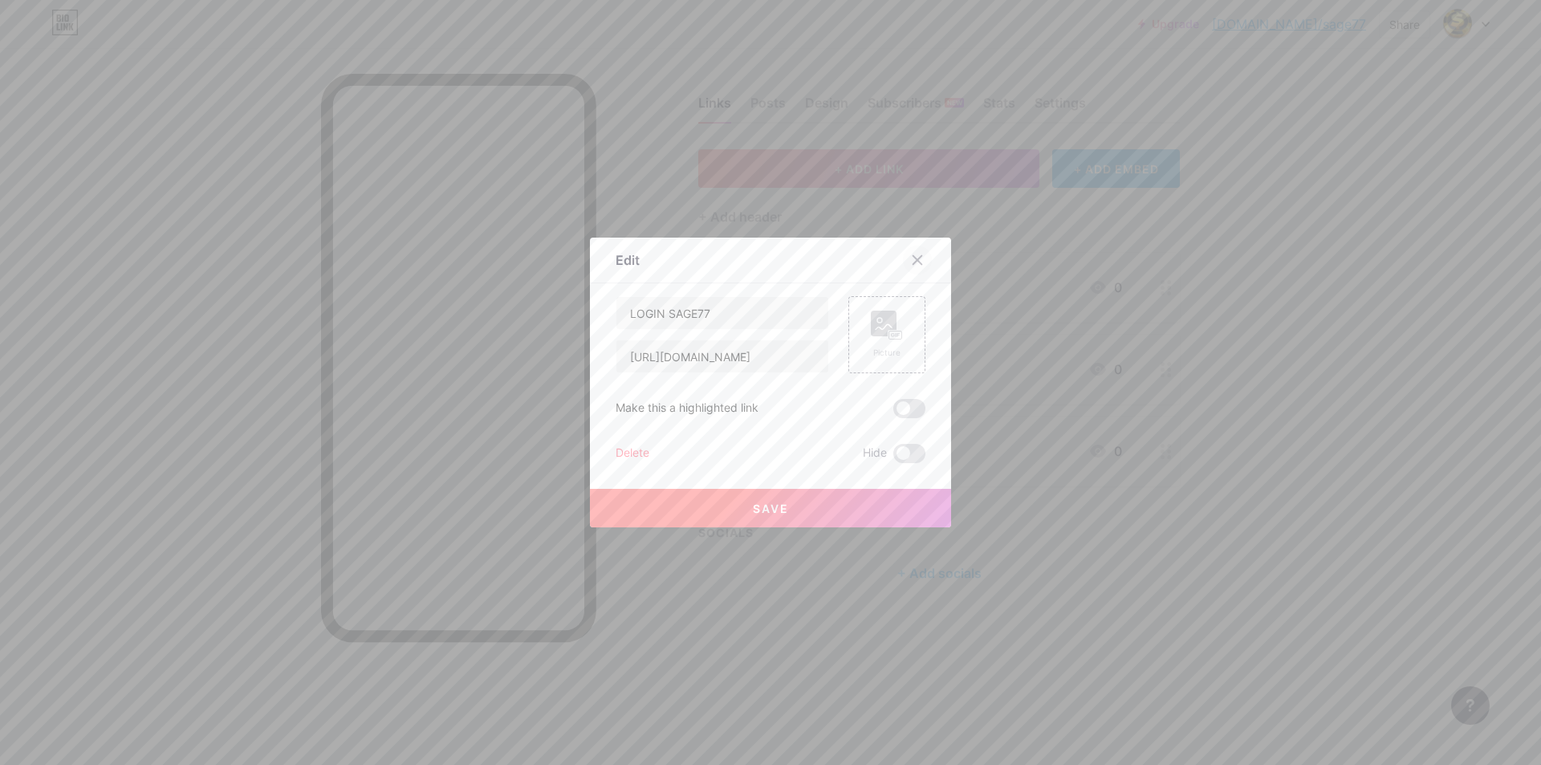
click at [915, 256] on icon at bounding box center [917, 260] width 9 height 9
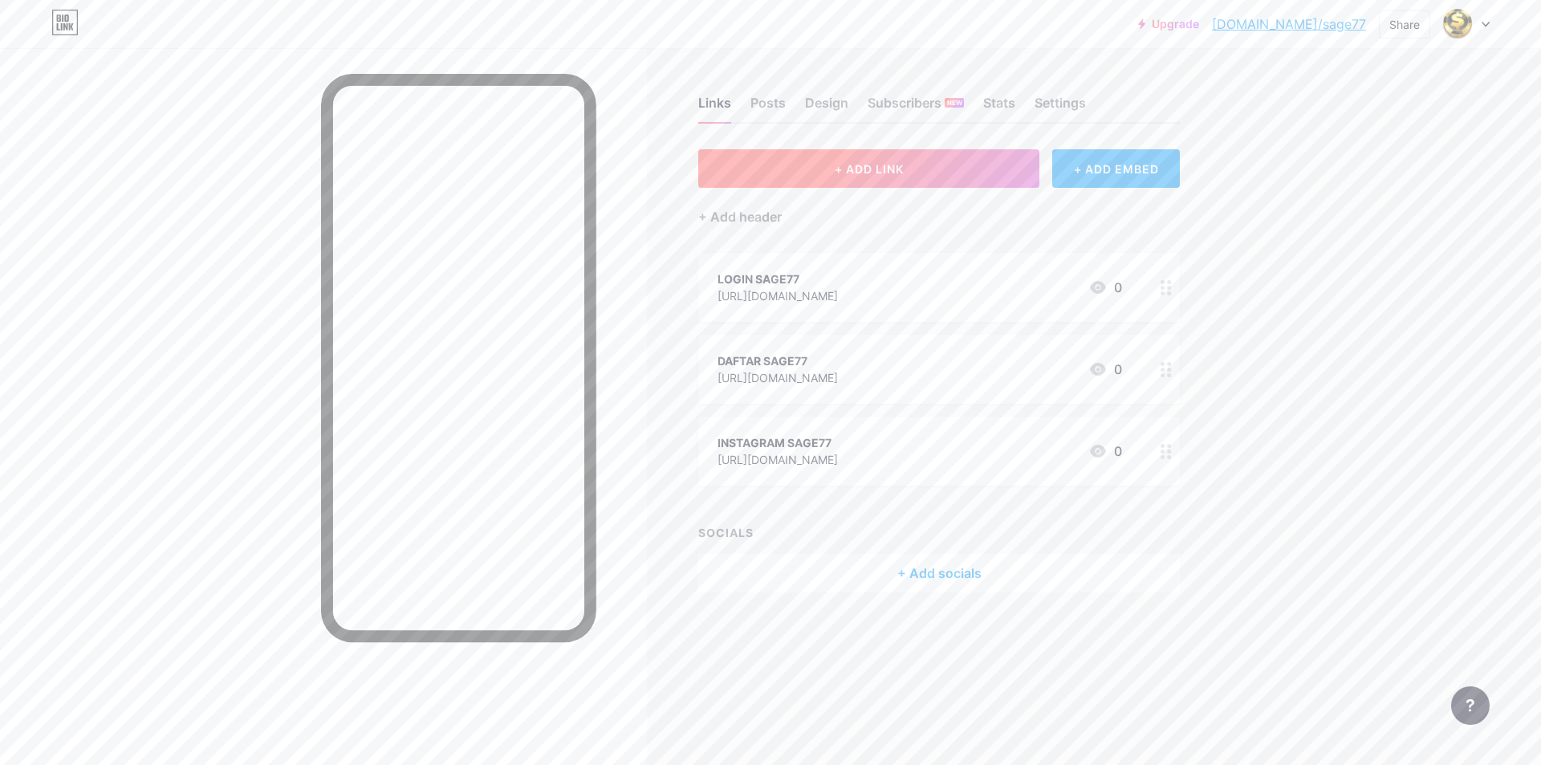
click at [955, 185] on button "+ ADD LINK" at bounding box center [868, 168] width 341 height 39
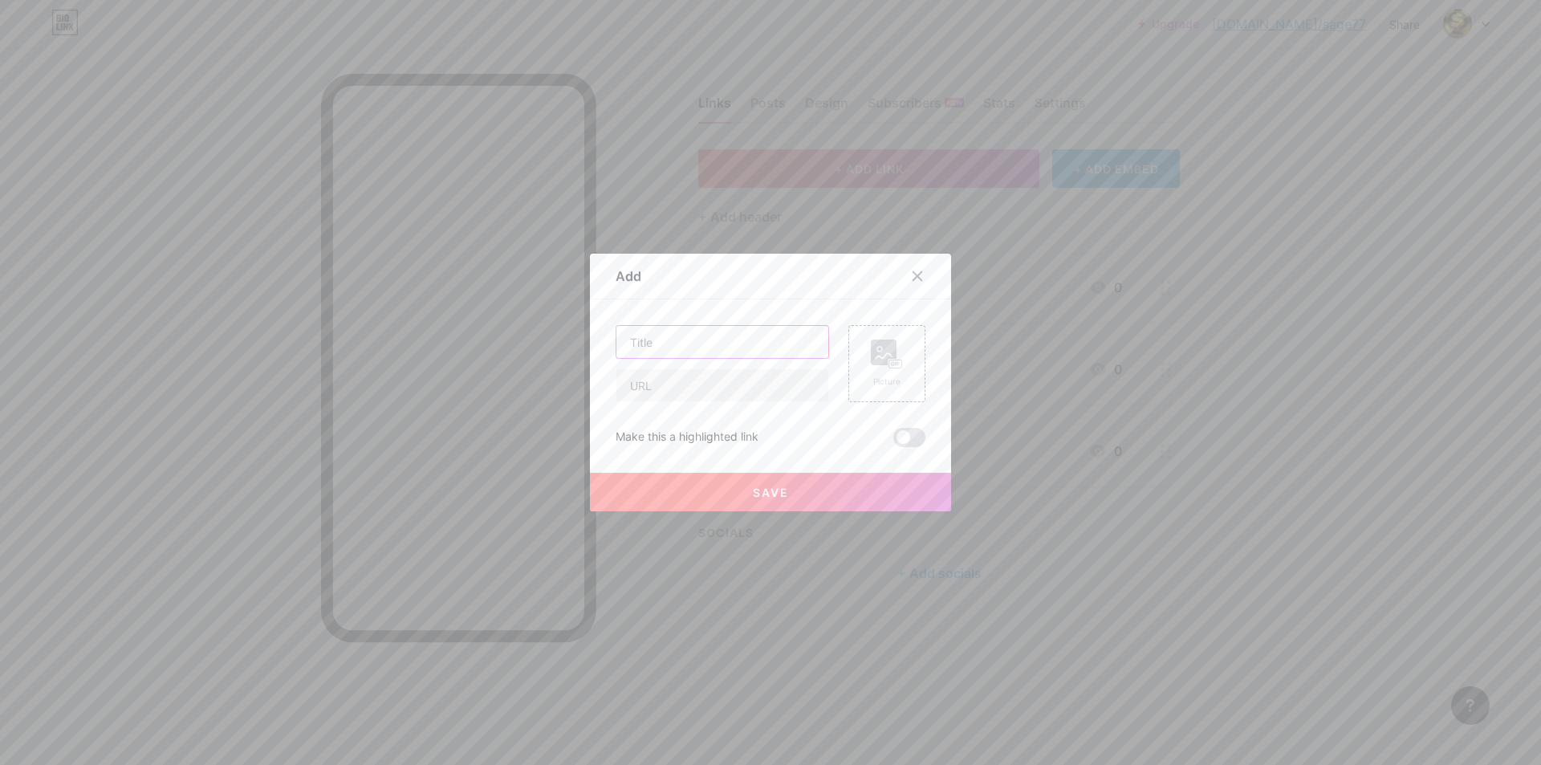
click at [701, 351] on input "text" at bounding box center [722, 342] width 212 height 32
type input "facebook"
type input "FACEBOOK SAGE77"
click at [701, 391] on input "text" at bounding box center [722, 385] width 212 height 32
click at [753, 372] on input "text" at bounding box center [722, 385] width 212 height 32
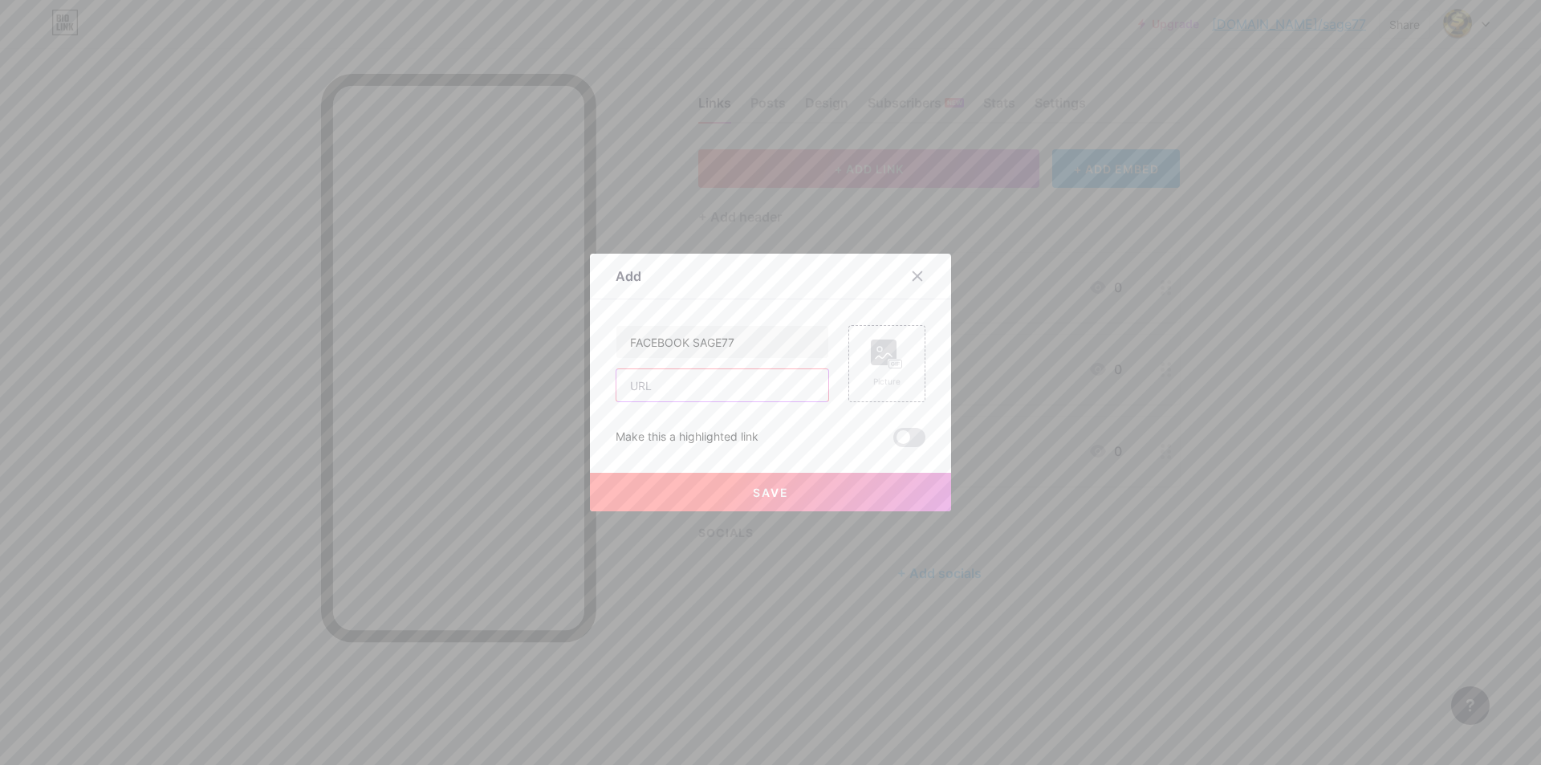
paste input "[URL][DOMAIN_NAME]"
type input "[URL][DOMAIN_NAME]"
click at [726, 493] on button "Save" at bounding box center [770, 492] width 361 height 39
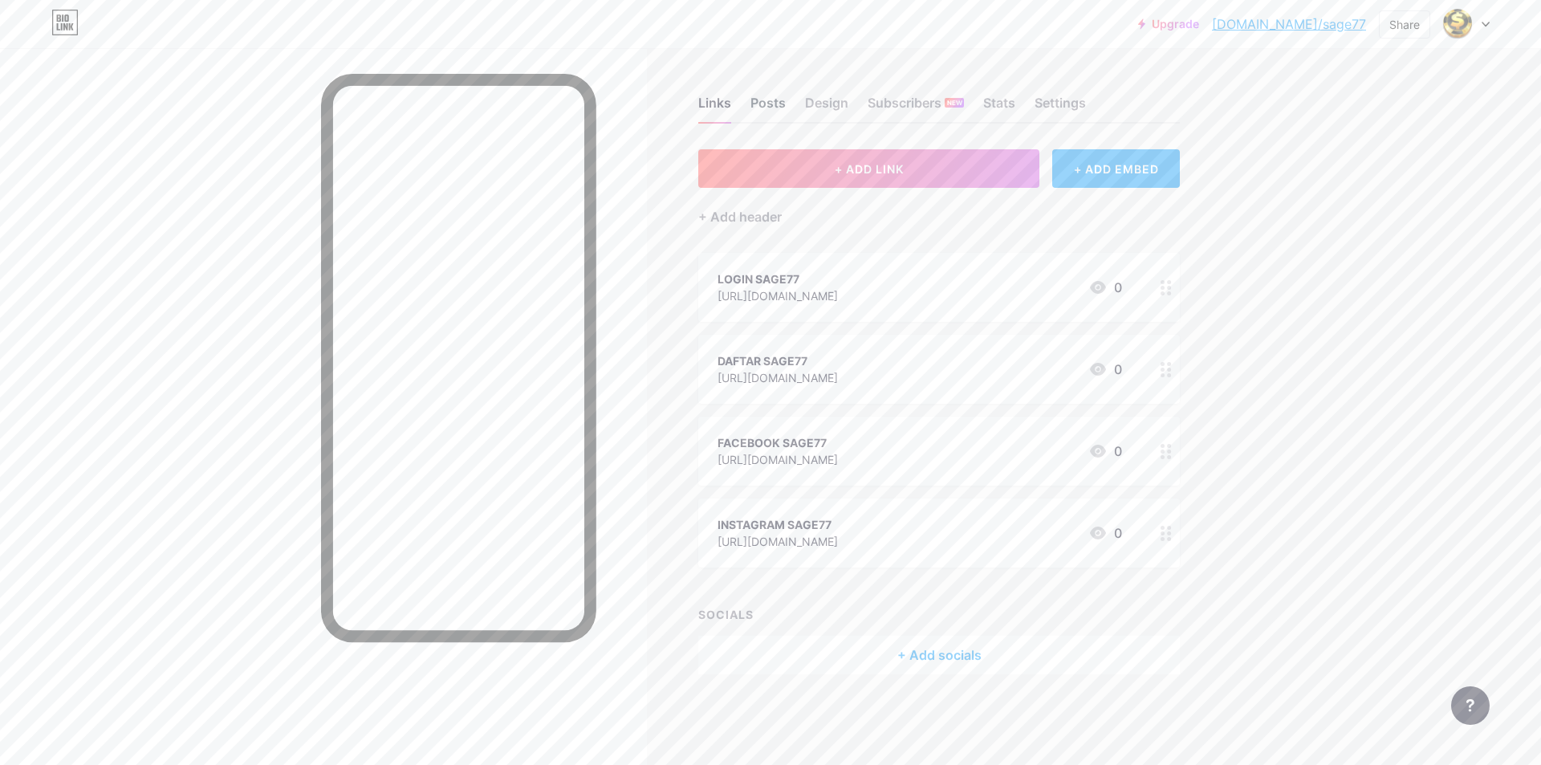
click at [780, 100] on div "Posts" at bounding box center [767, 107] width 35 height 29
click at [826, 107] on div "Design" at bounding box center [826, 107] width 43 height 29
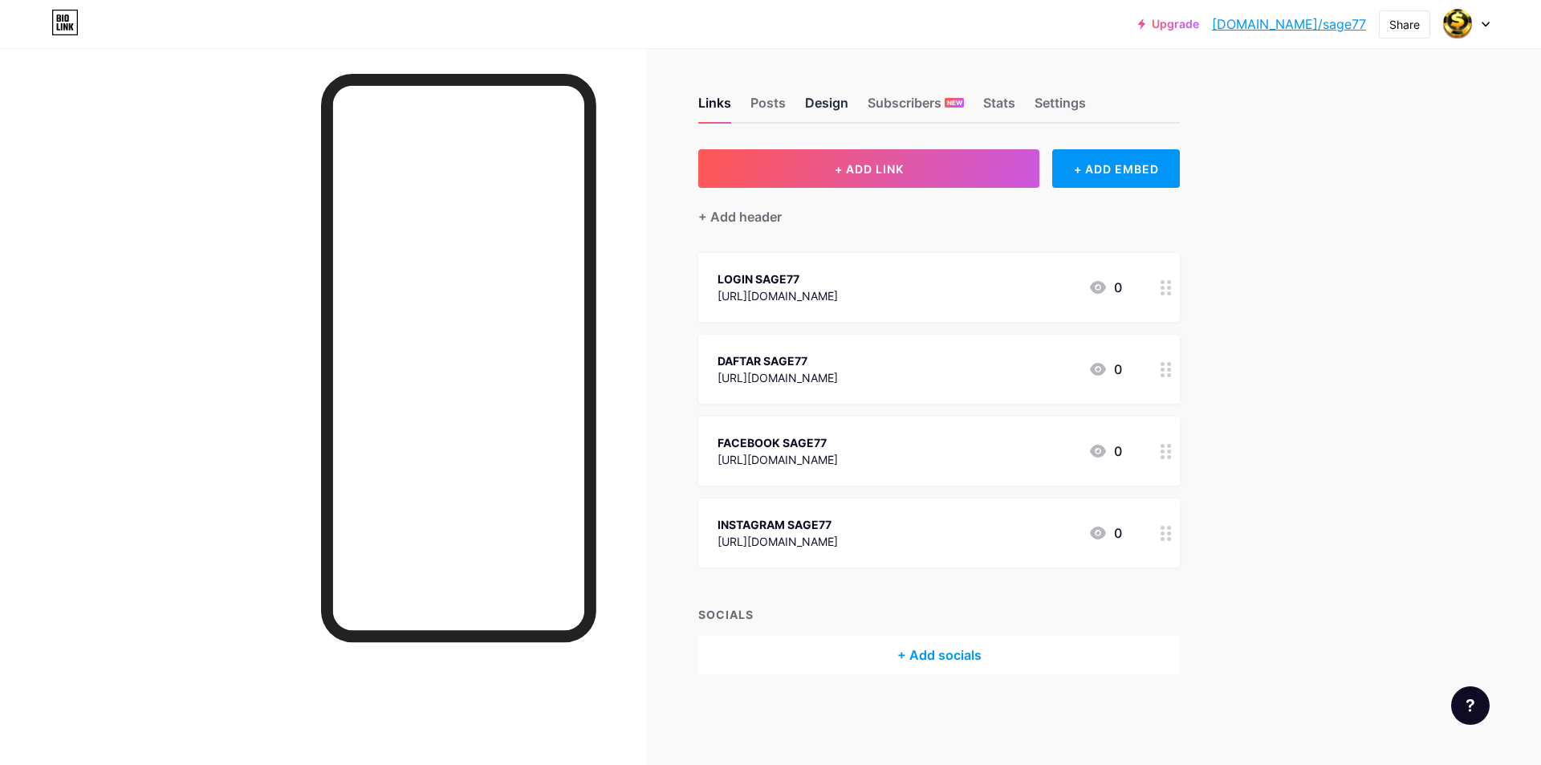
click at [827, 108] on div "Design" at bounding box center [826, 107] width 43 height 29
click at [830, 107] on div "Design" at bounding box center [826, 107] width 43 height 29
click at [830, 106] on div "Design" at bounding box center [826, 107] width 43 height 29
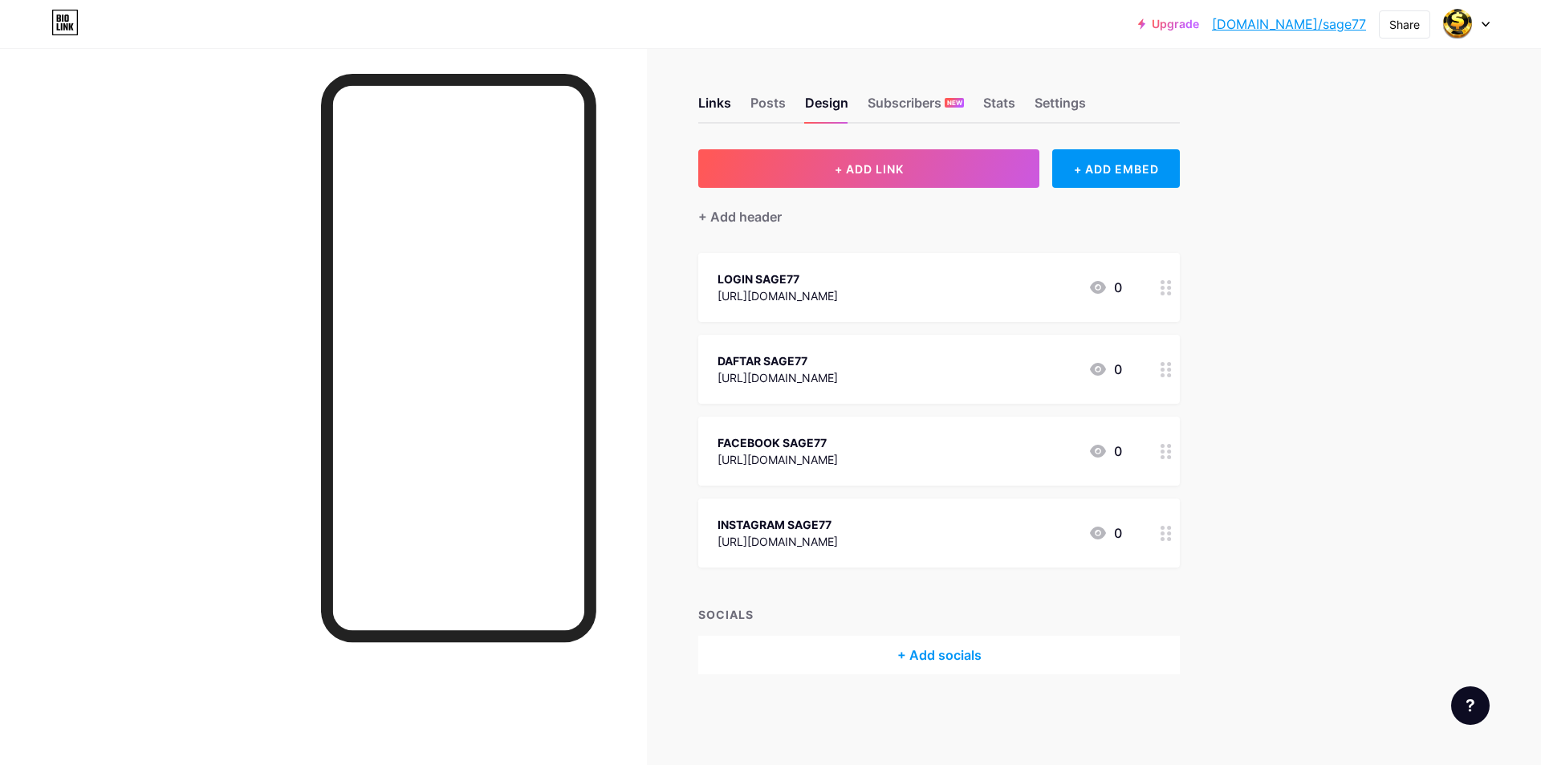
click at [870, 89] on div "Links Posts Design Subscribers NEW Stats Settings" at bounding box center [938, 95] width 481 height 56
click at [818, 109] on div "Design" at bounding box center [826, 107] width 43 height 29
click at [1540, 223] on div "Upgrade [DOMAIN_NAME]/sage77... [DOMAIN_NAME]/sage77 Share Switch accounts SAGE…" at bounding box center [770, 382] width 1541 height 765
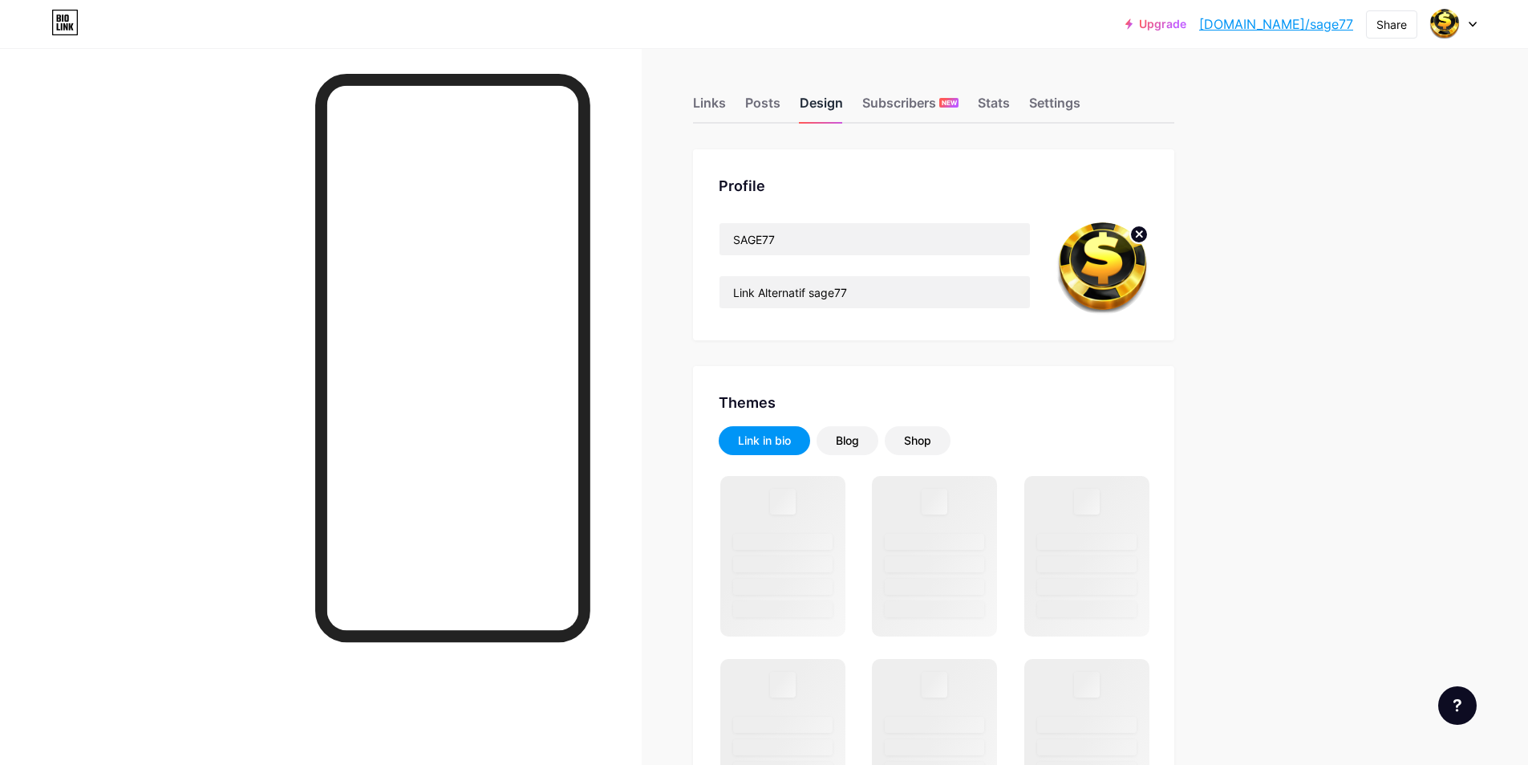
click at [831, 104] on div "Design" at bounding box center [821, 107] width 43 height 29
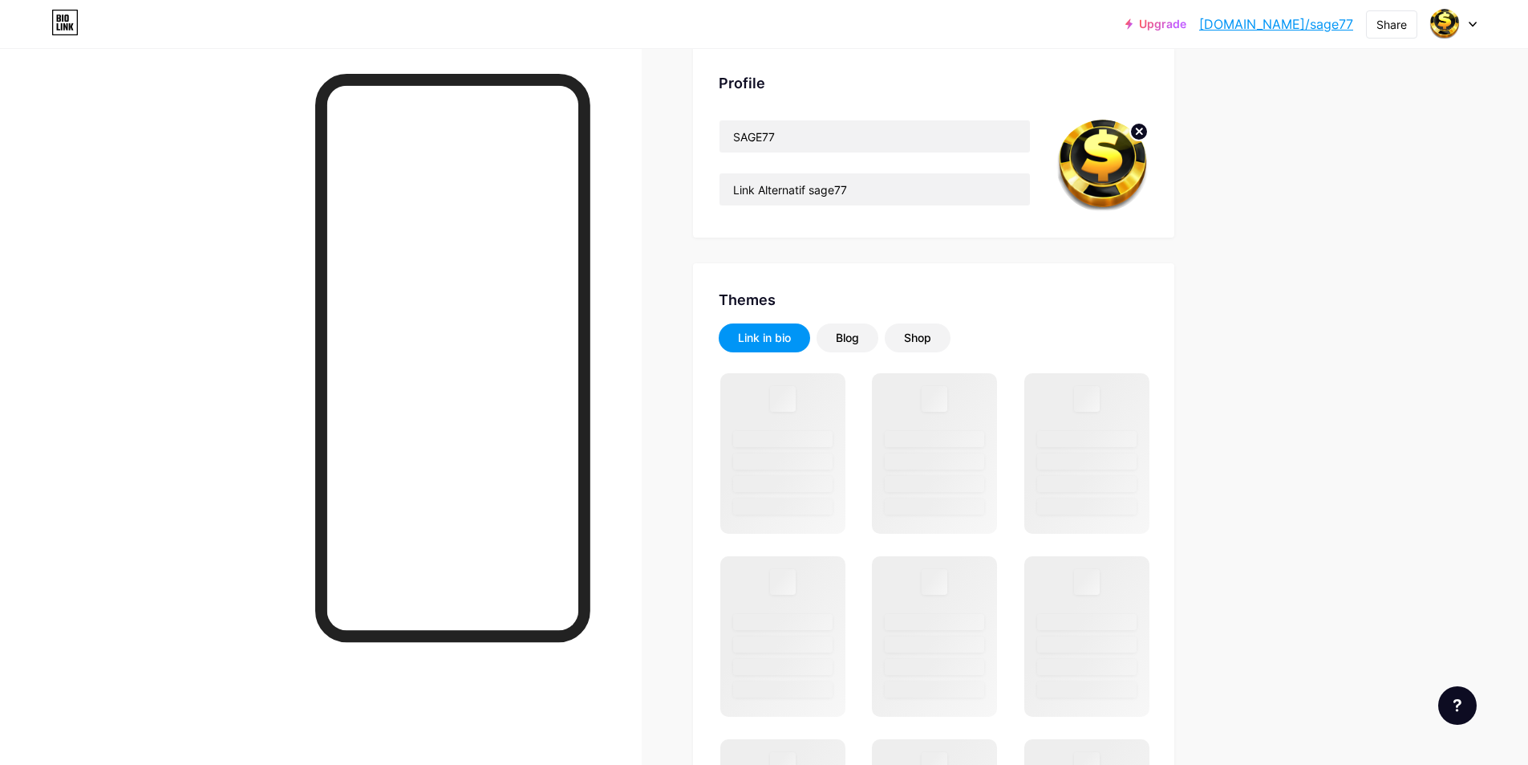
scroll to position [160, 0]
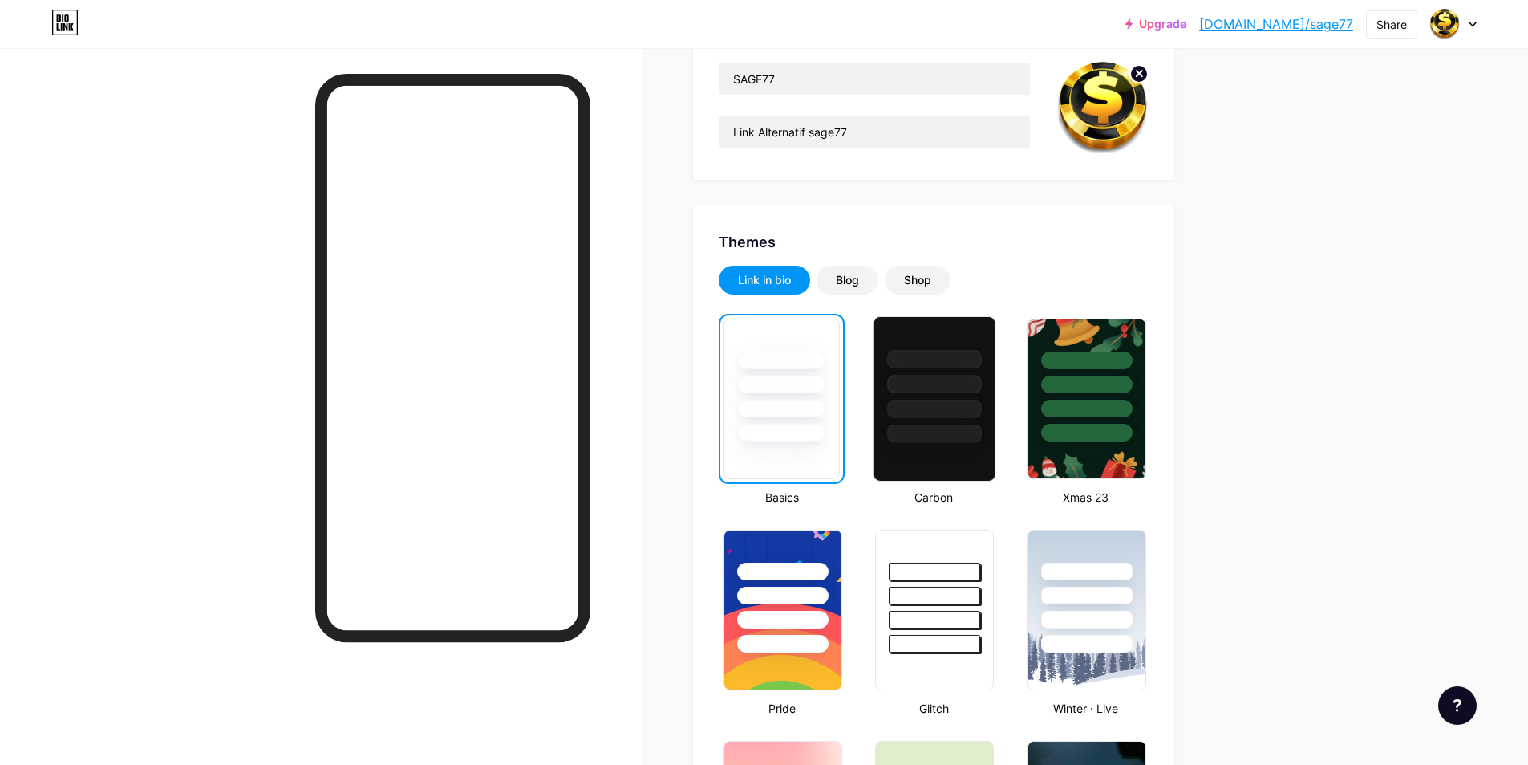
click at [952, 382] on div at bounding box center [935, 384] width 94 height 18
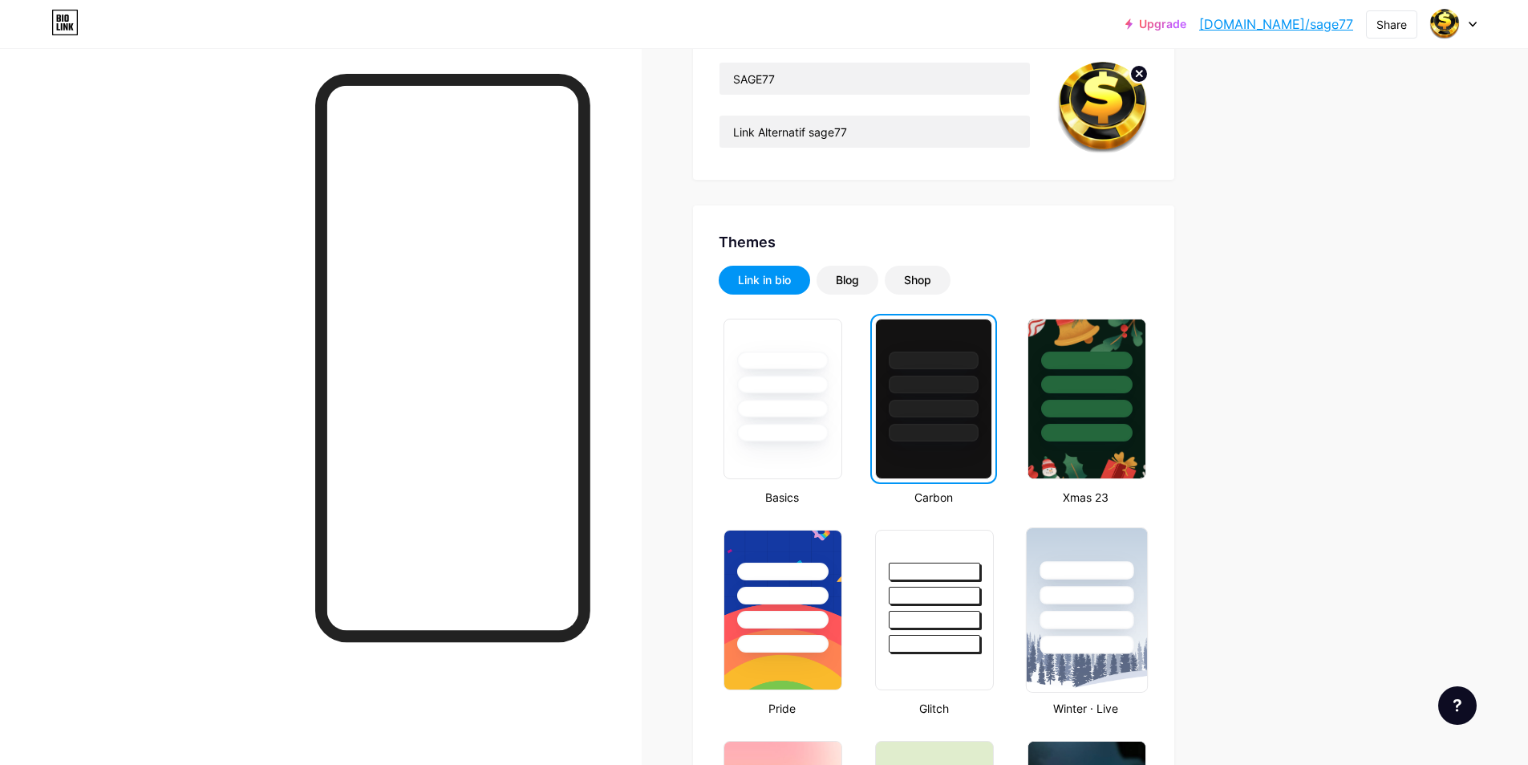
click at [1084, 587] on div at bounding box center [1087, 595] width 94 height 18
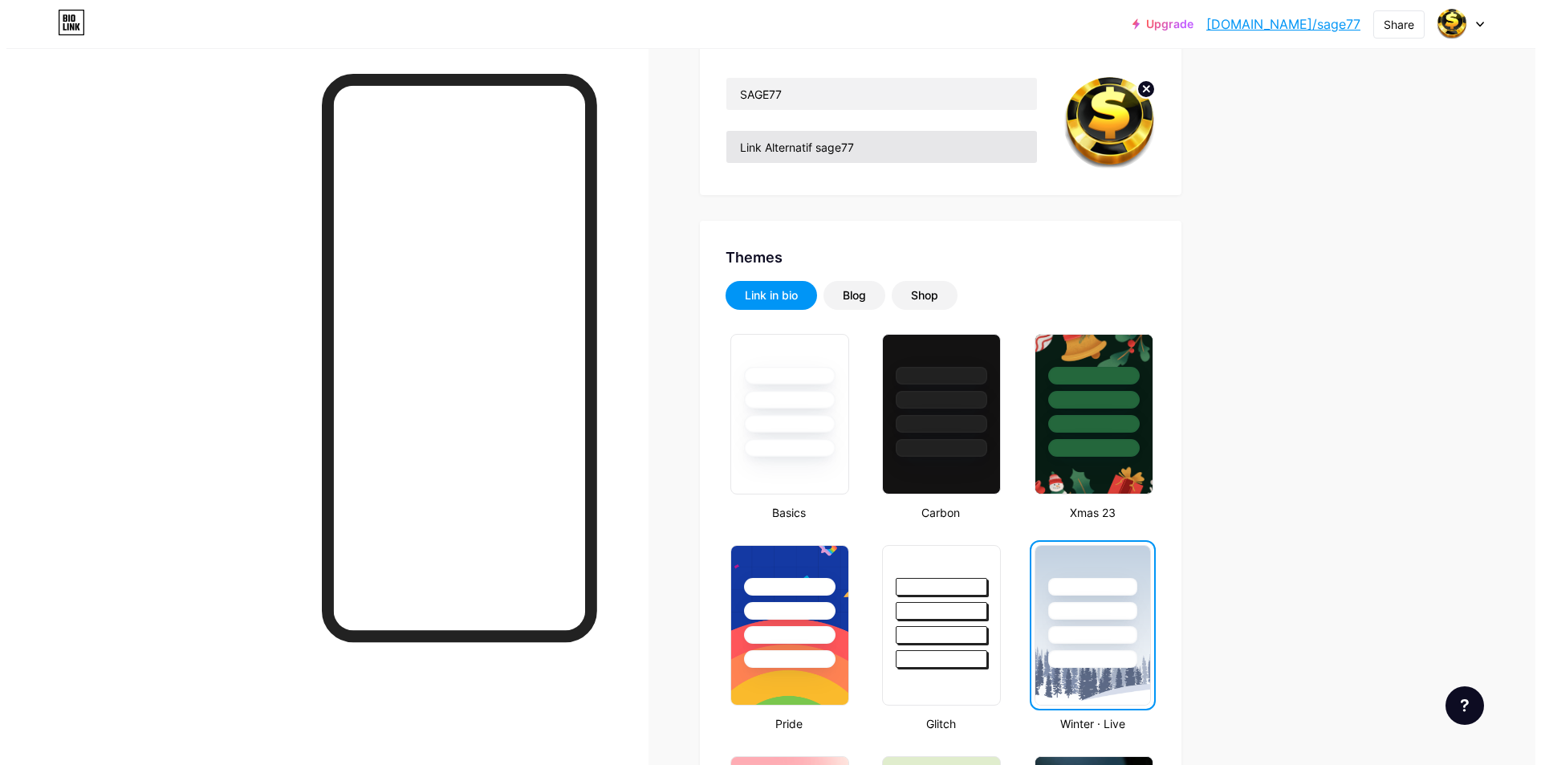
scroll to position [0, 0]
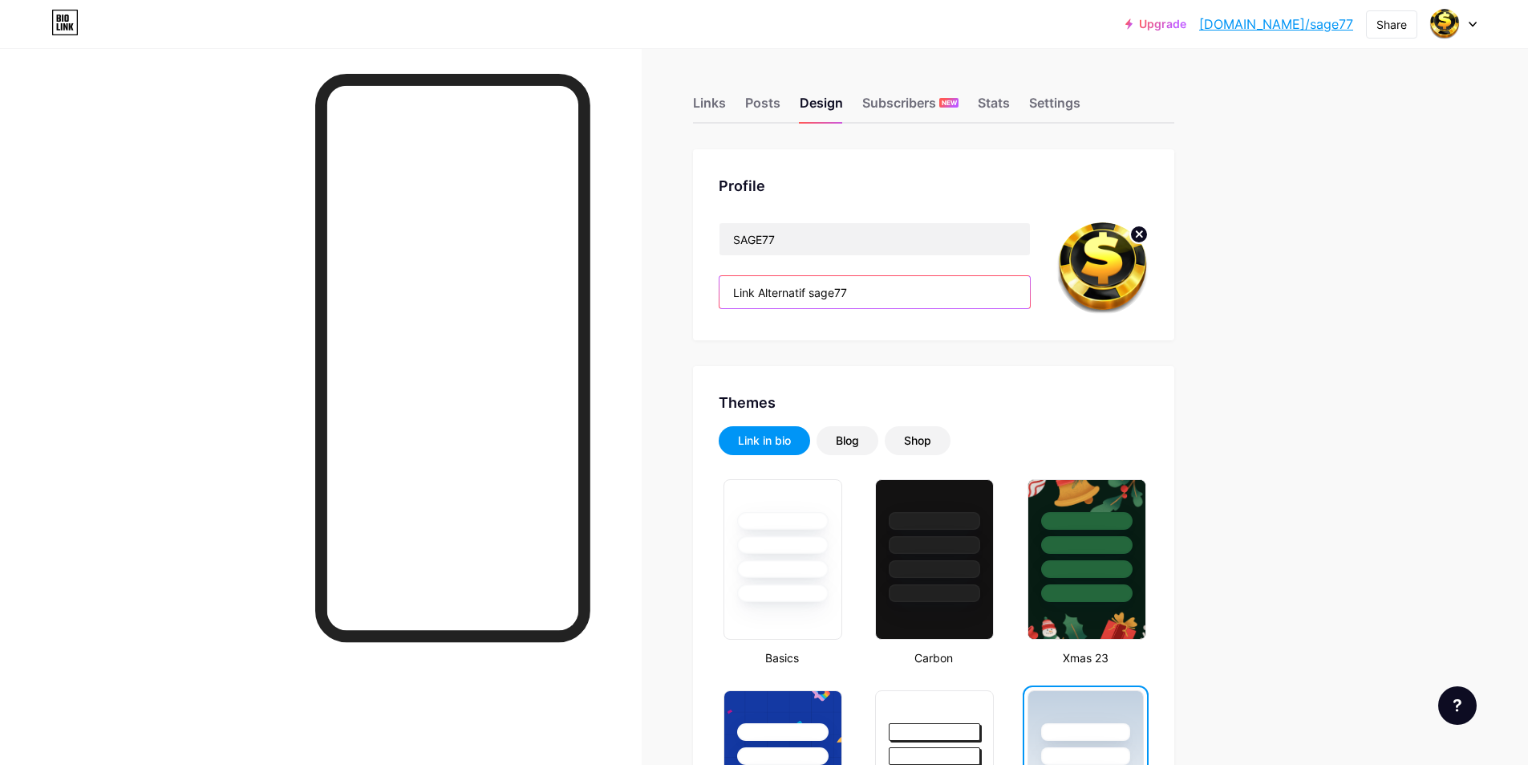
click at [908, 282] on input "Link Alternatif sage77" at bounding box center [875, 292] width 311 height 32
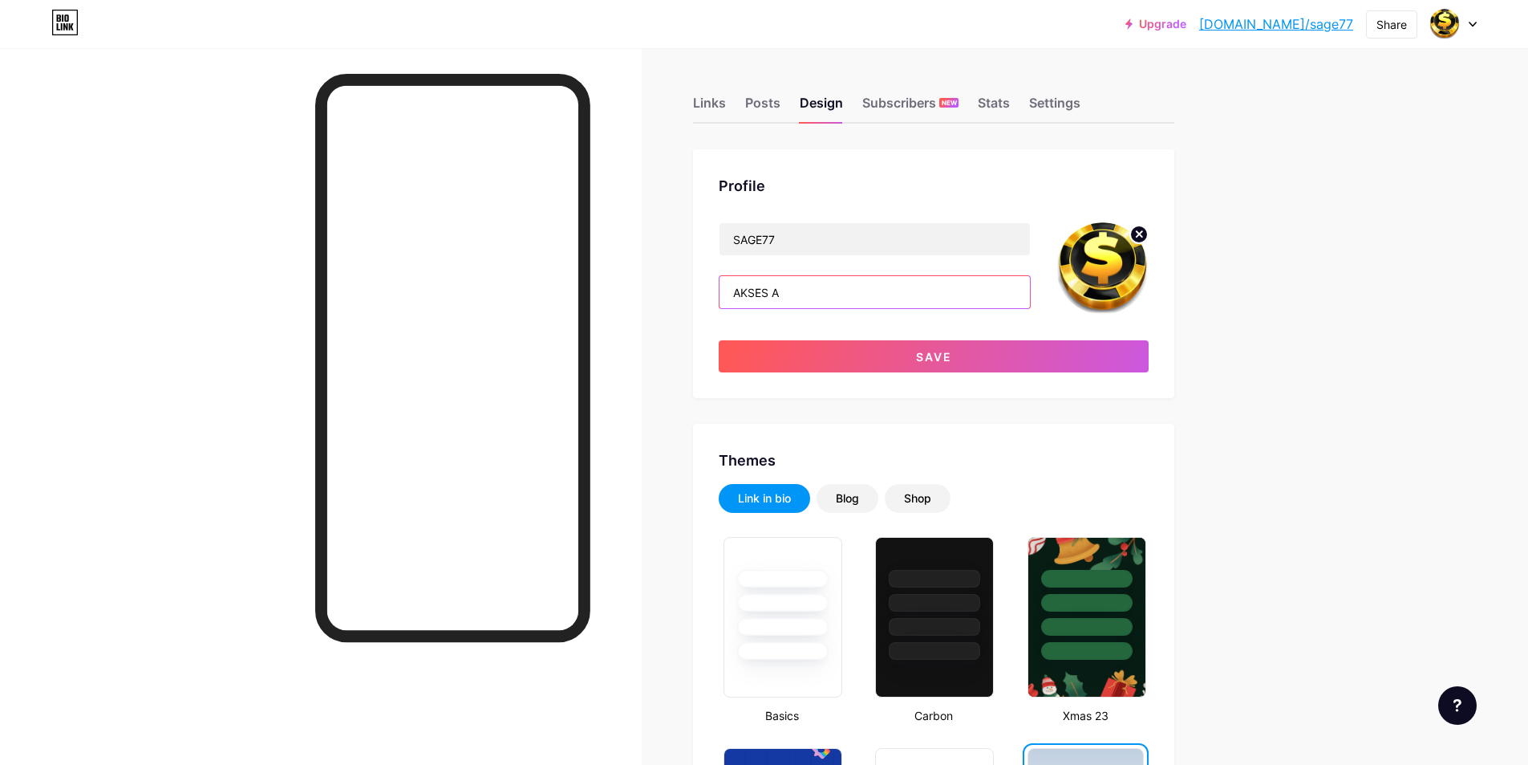
type input "AKSES"
type input "A"
click at [928, 287] on input "AKSES LAIN SITUS SAGE77" at bounding box center [875, 292] width 311 height 32
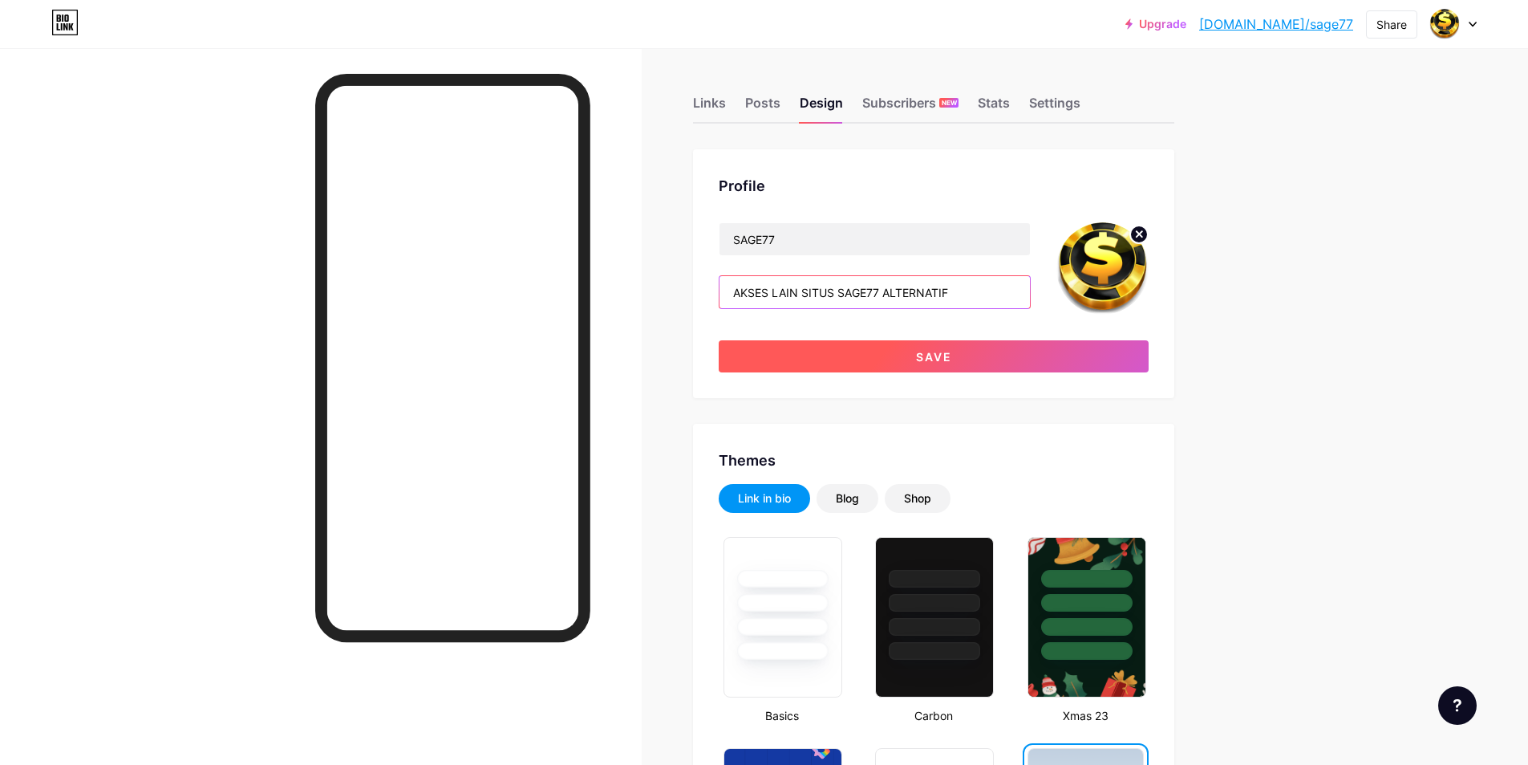
type input "AKSES LAIN SITUS SAGE77 ALTERNATIF"
click at [953, 342] on button "Save" at bounding box center [934, 356] width 430 height 32
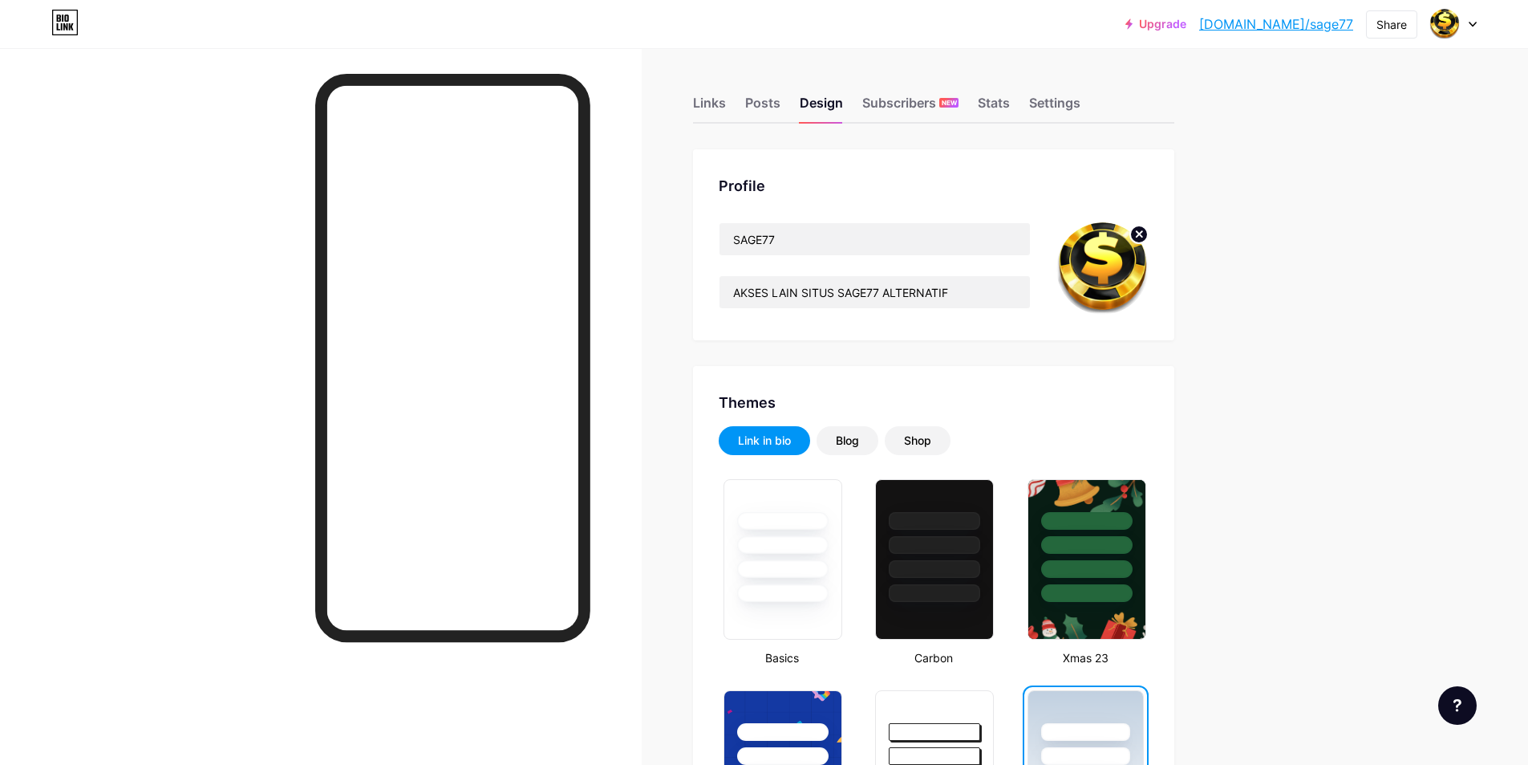
click at [907, 87] on div "Links Posts Design Subscribers NEW Stats Settings" at bounding box center [933, 95] width 481 height 56
click at [903, 107] on div "Subscribers NEW" at bounding box center [911, 107] width 96 height 29
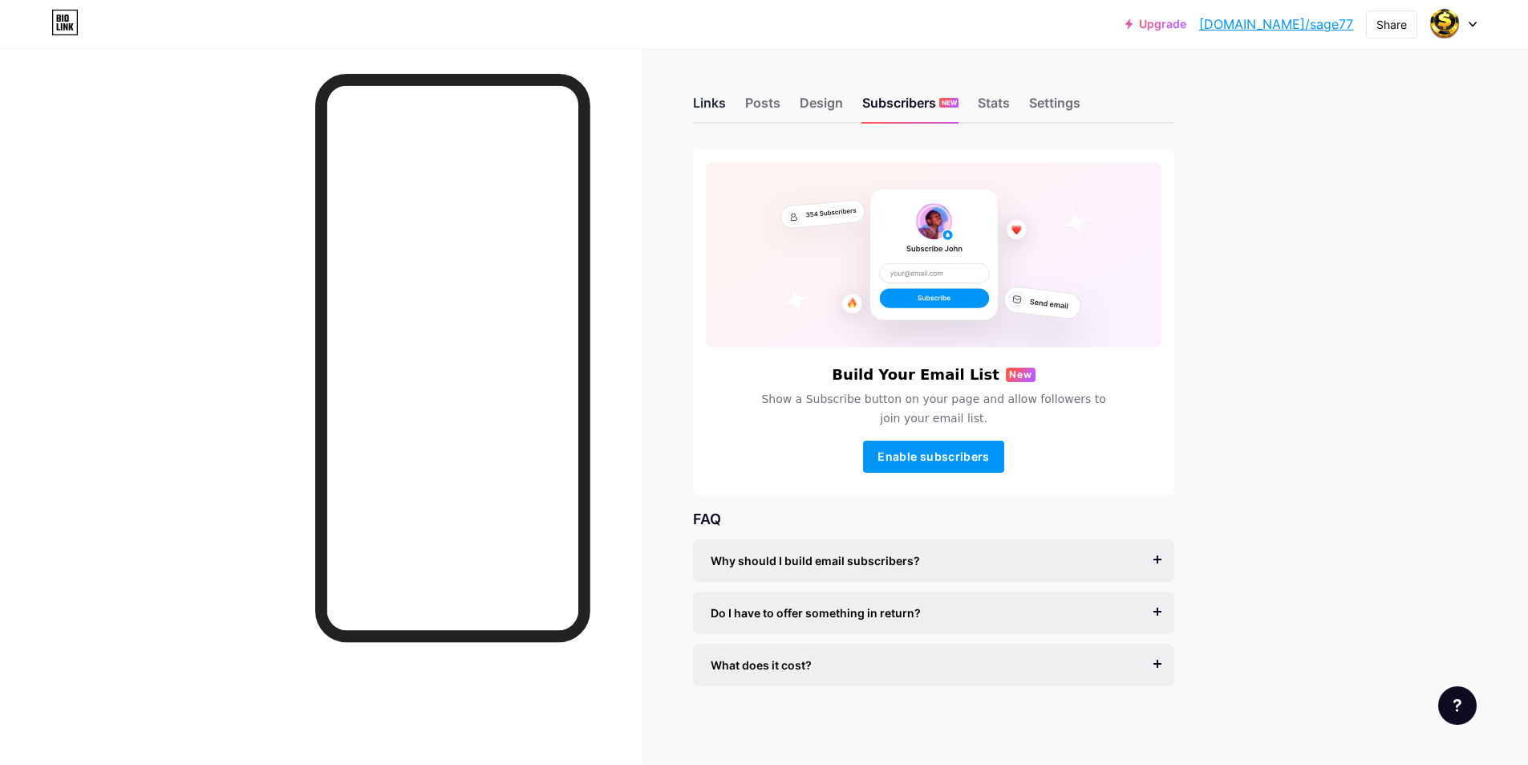
click at [726, 101] on div "Links" at bounding box center [709, 107] width 33 height 29
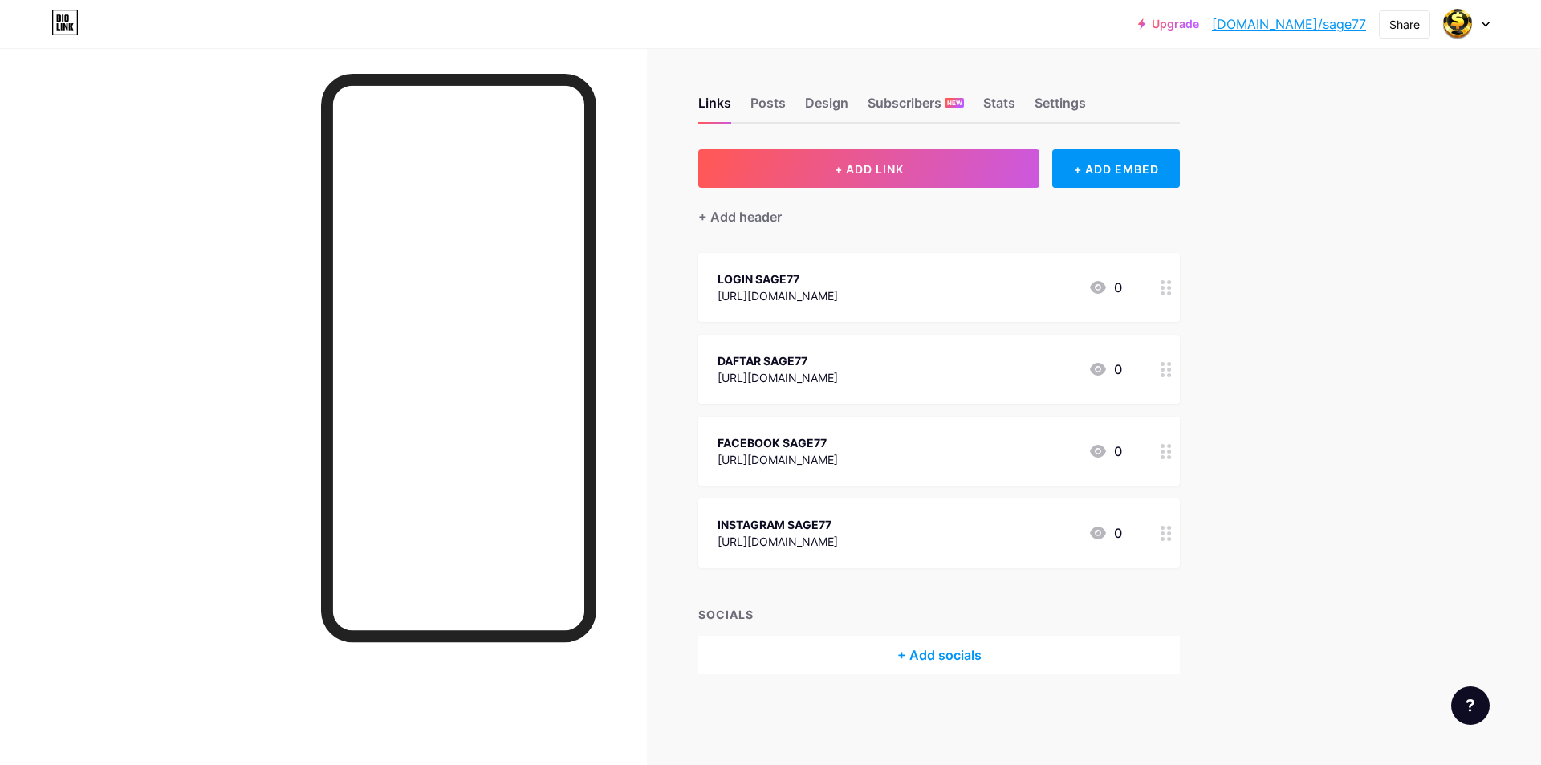
click at [1297, 248] on div "Upgrade [DOMAIN_NAME]/sage77... [DOMAIN_NAME]/sage77 Share Switch accounts SAGE…" at bounding box center [770, 382] width 1541 height 765
click at [342, 33] on div "Upgrade [DOMAIN_NAME]/sage77... [DOMAIN_NAME]/sage77 Share Switch accounts SAGE…" at bounding box center [770, 24] width 1541 height 29
click at [1354, 122] on div "Upgrade [DOMAIN_NAME]/sage77... [DOMAIN_NAME]/sage77 Share Switch accounts SAGE…" at bounding box center [770, 382] width 1541 height 765
